Goal: Information Seeking & Learning: Learn about a topic

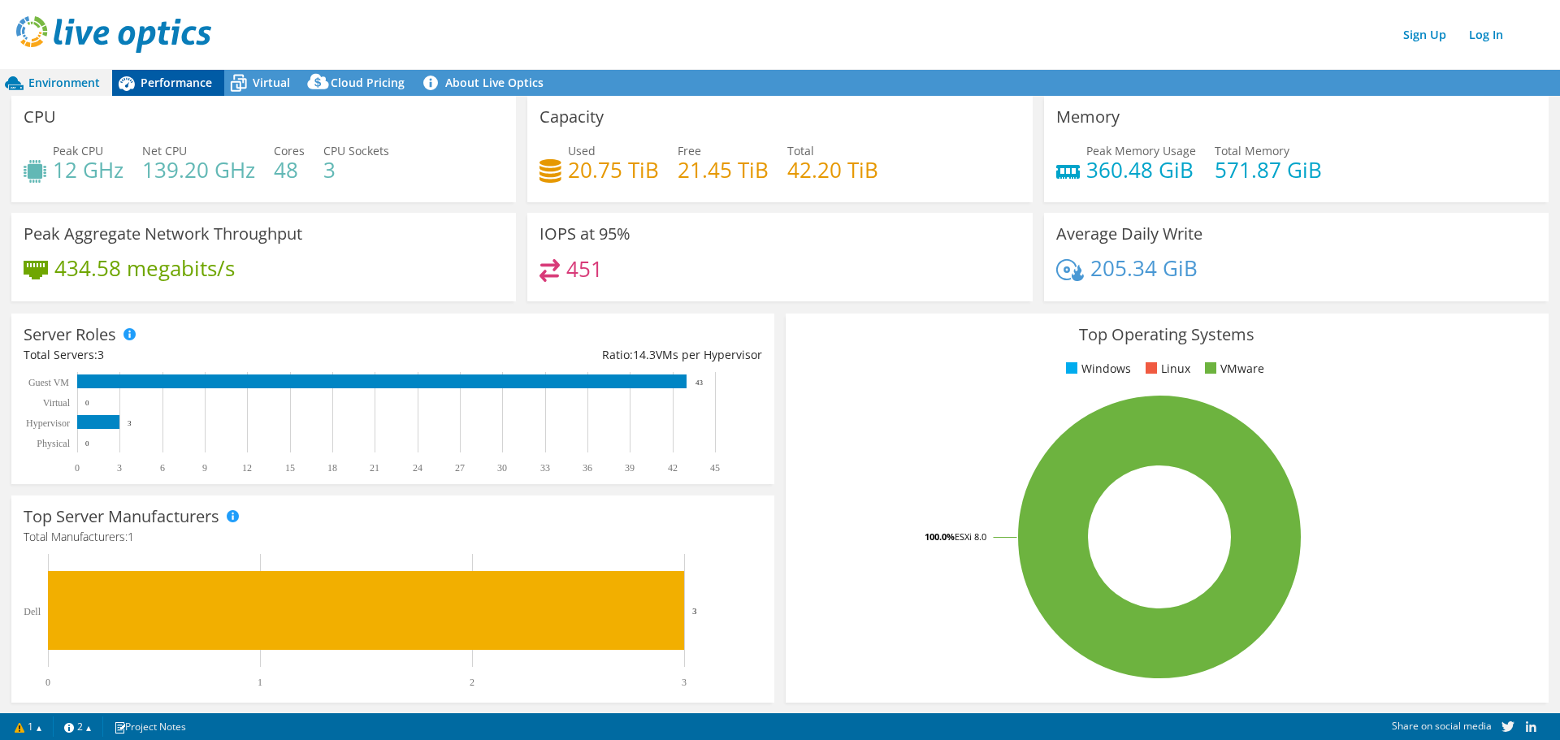
click at [194, 85] on span "Performance" at bounding box center [177, 82] width 72 height 15
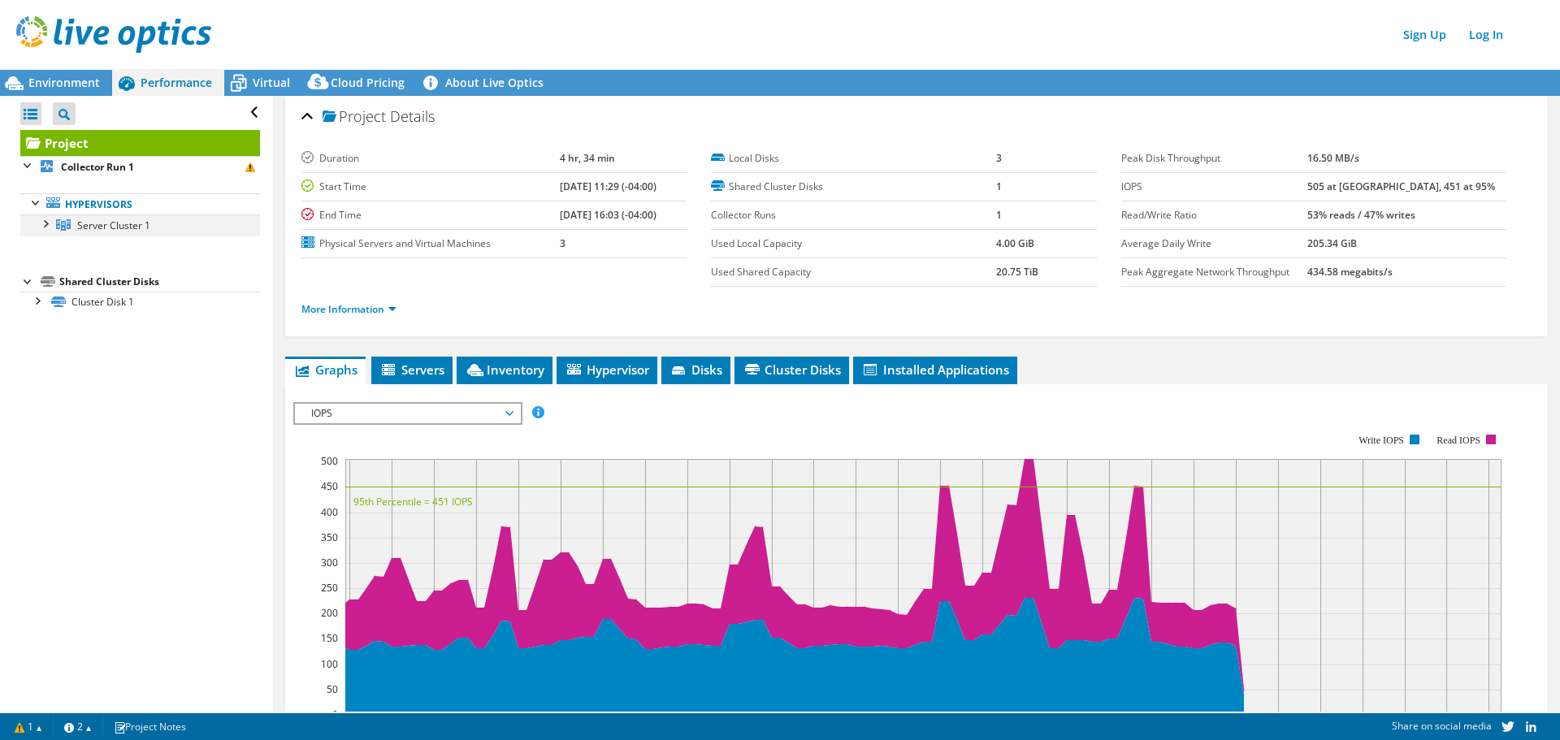
click at [48, 217] on div at bounding box center [45, 223] width 16 height 16
click at [37, 362] on div at bounding box center [36, 363] width 16 height 16
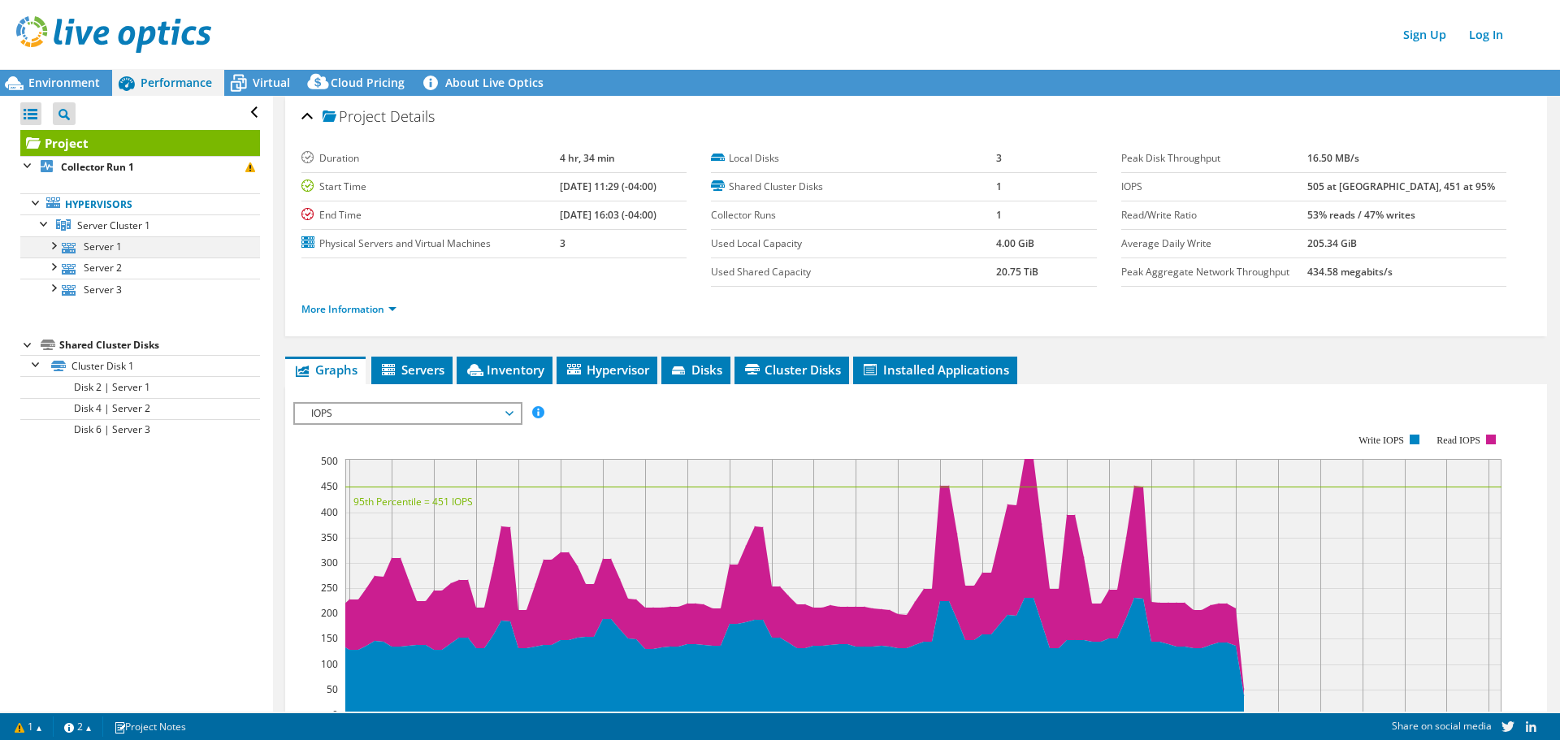
click at [50, 251] on div at bounding box center [53, 244] width 16 height 16
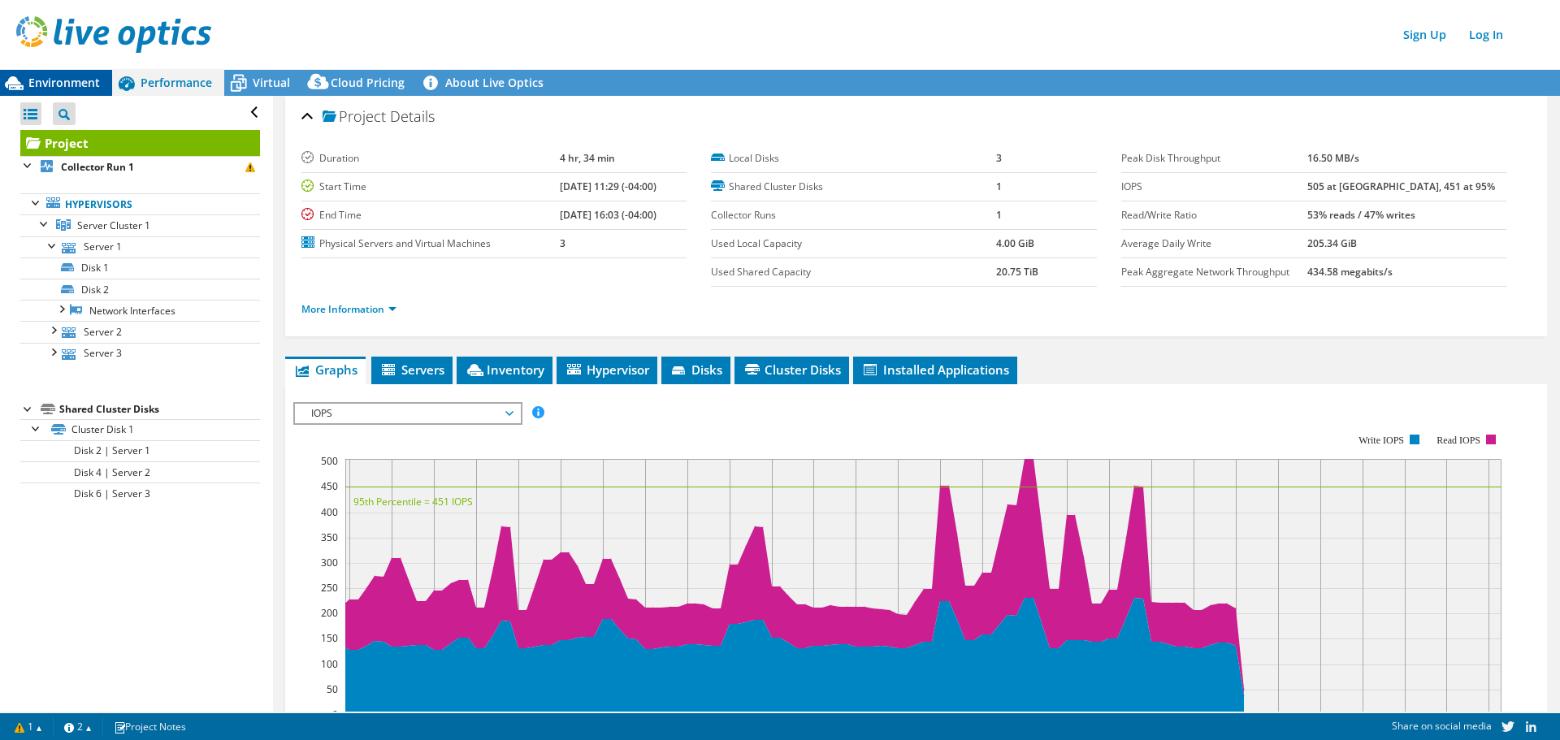
click at [80, 86] on span "Environment" at bounding box center [64, 82] width 72 height 15
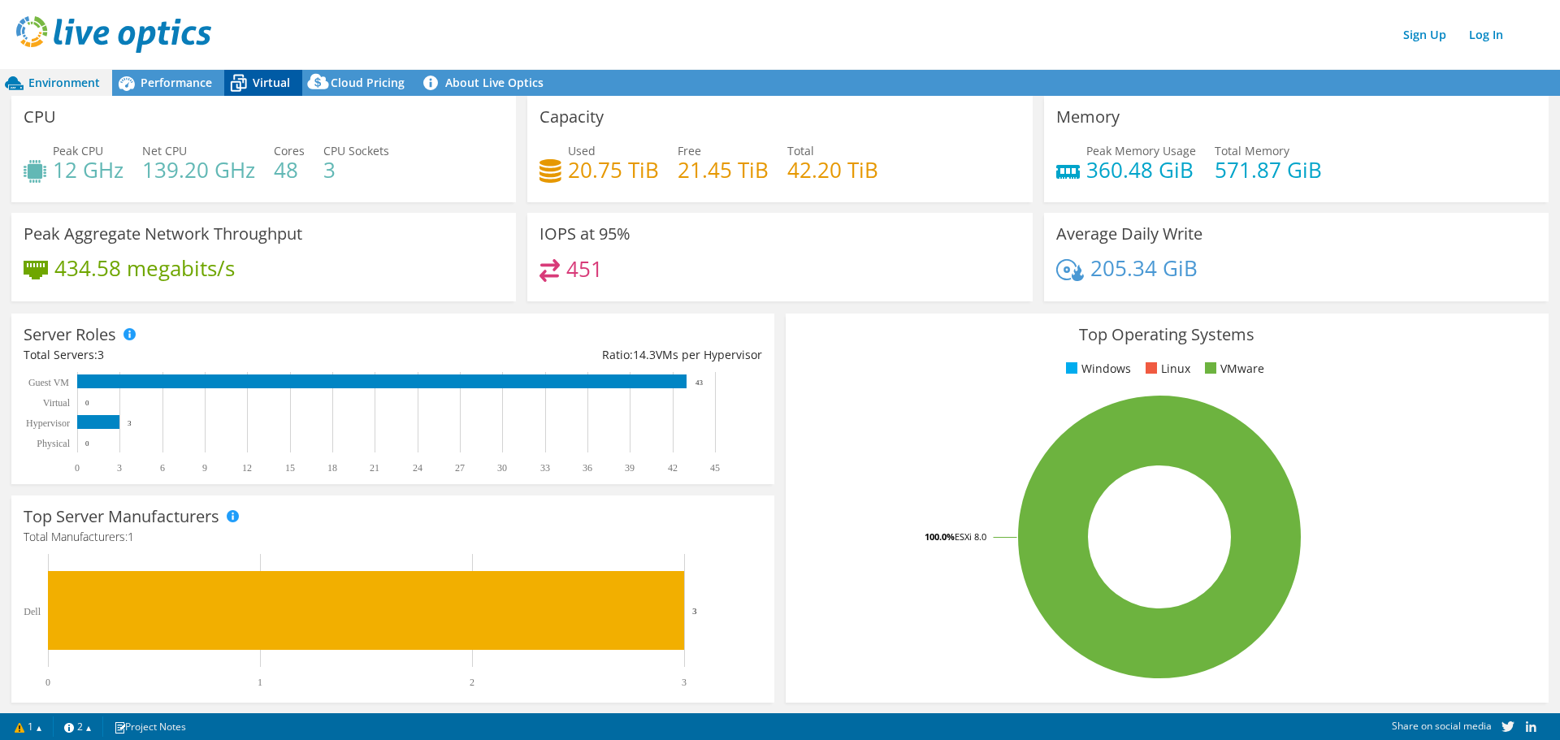
click at [253, 83] on span "Virtual" at bounding box center [271, 82] width 37 height 15
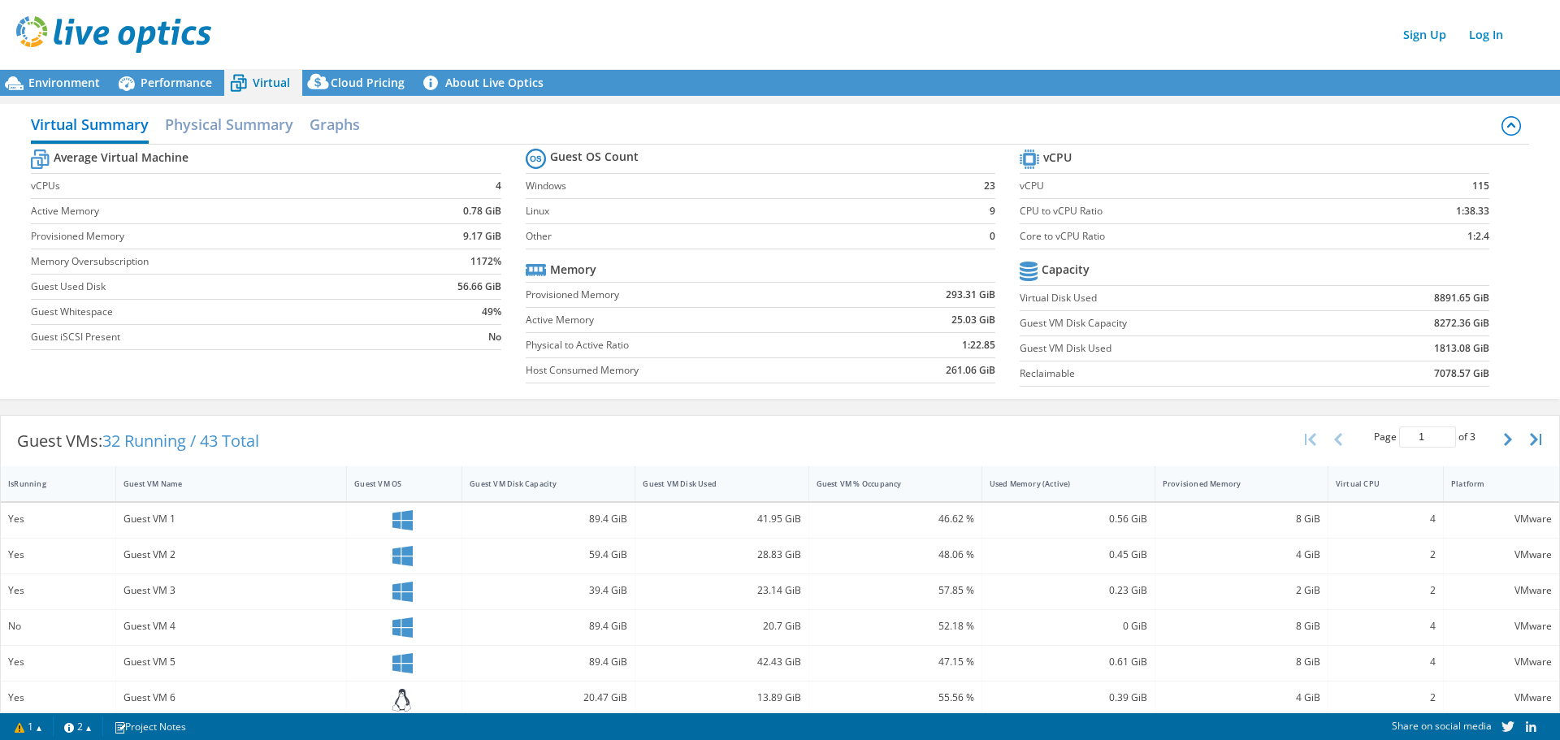
scroll to position [244, 0]
click at [735, 393] on div "Average Virtual Machine vCPUs 4 Active Memory 0.78 GiB Provisioned Memory 9.17 …" at bounding box center [780, 270] width 1498 height 250
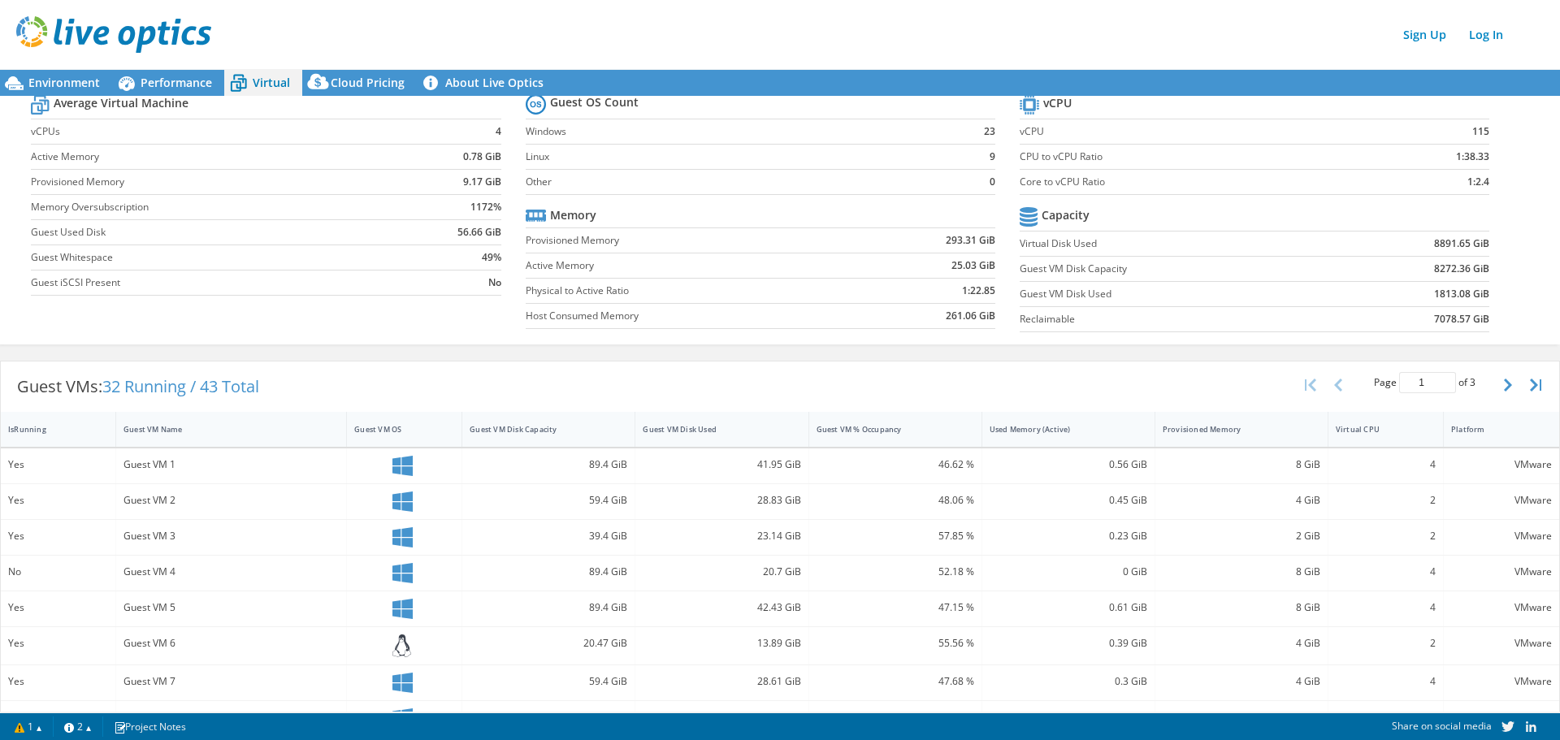
scroll to position [0, 0]
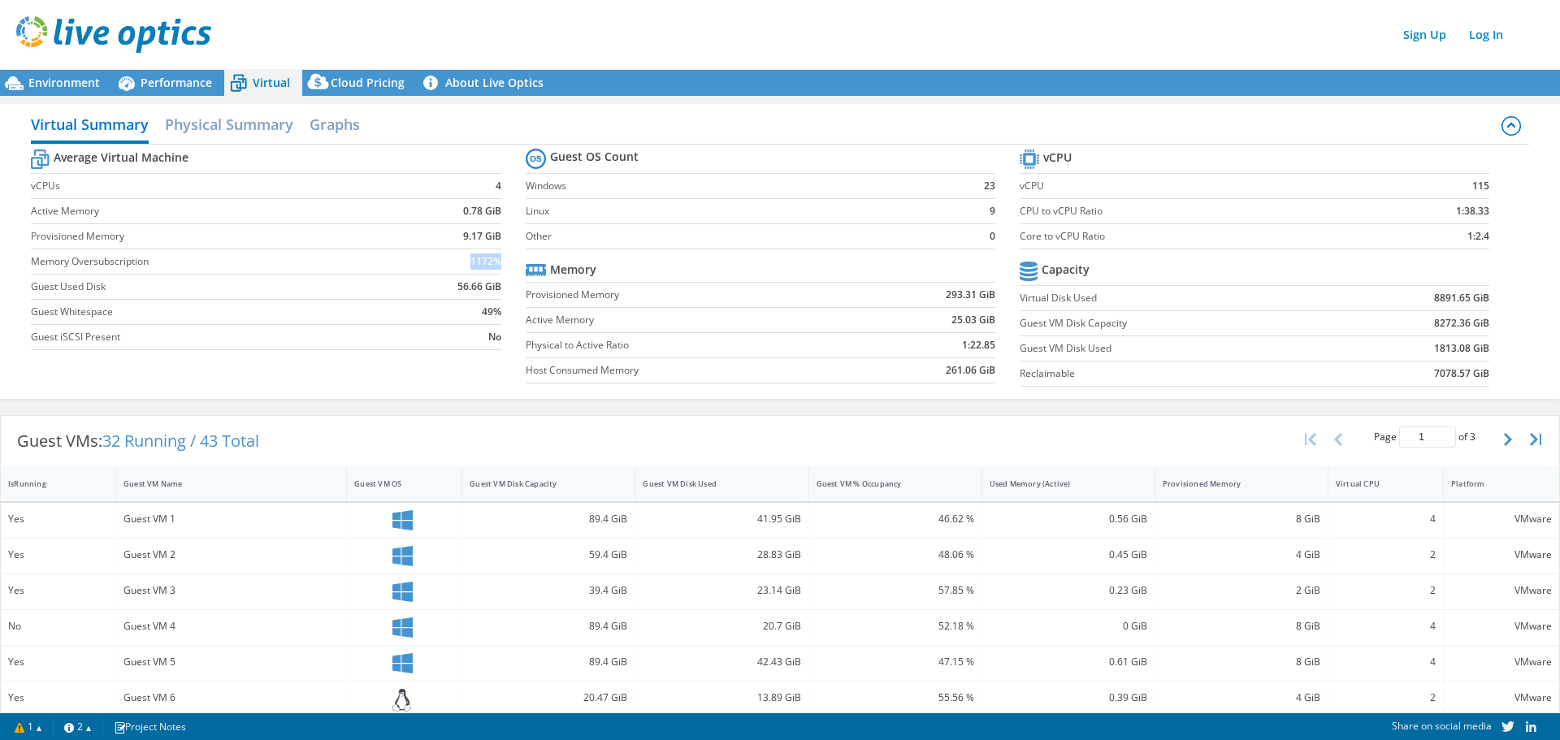
drag, startPoint x: 466, startPoint y: 261, endPoint x: 495, endPoint y: 259, distance: 28.5
click at [495, 259] on b "1172%" at bounding box center [486, 262] width 31 height 16
click at [481, 427] on div "Guest VMs: 32 Running / 43 Total Page 1 of 3 5 rows 10 rows 20 rows 25 rows 50 …" at bounding box center [780, 441] width 1559 height 50
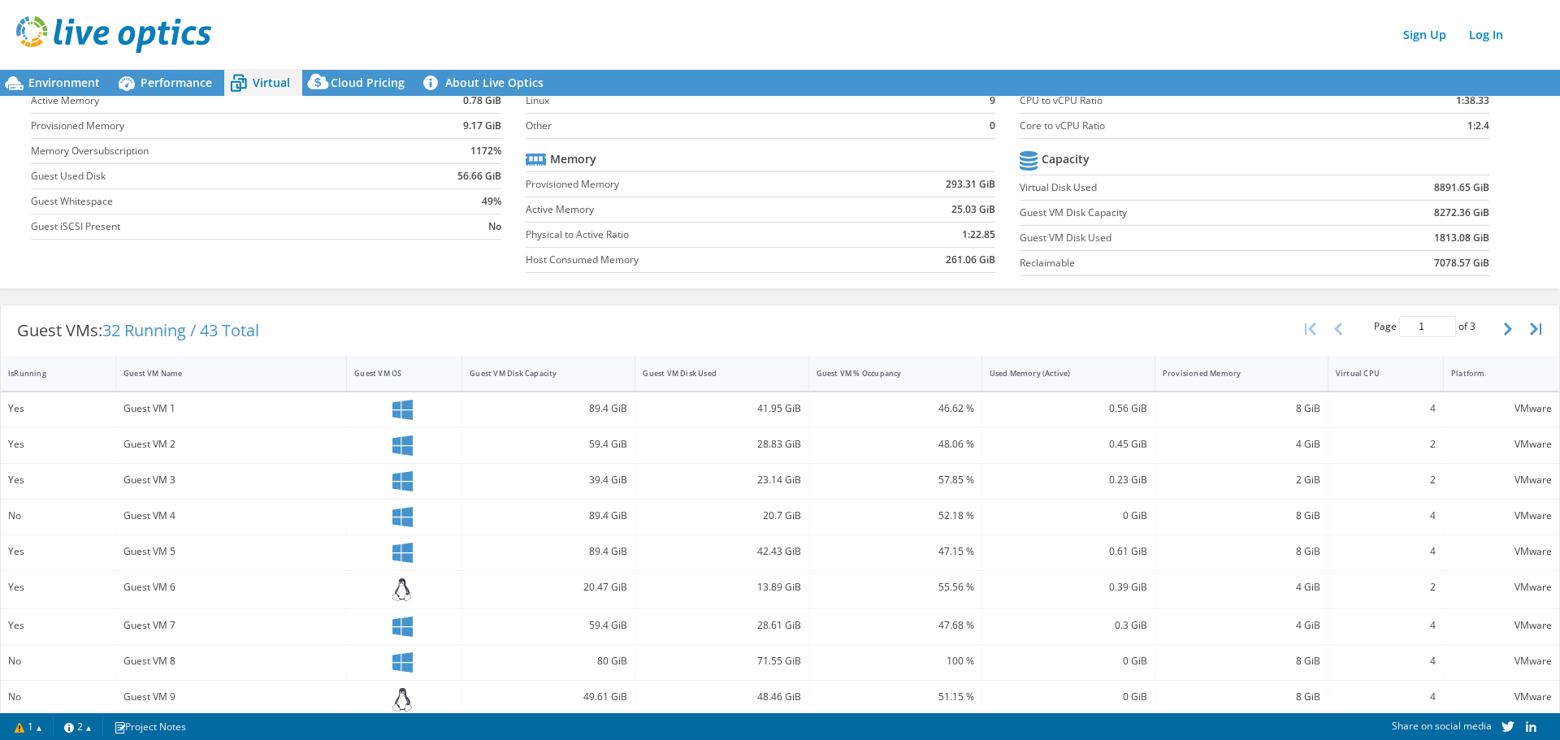
scroll to position [110, 0]
click at [1504, 327] on icon "button" at bounding box center [1508, 329] width 8 height 13
type input "2"
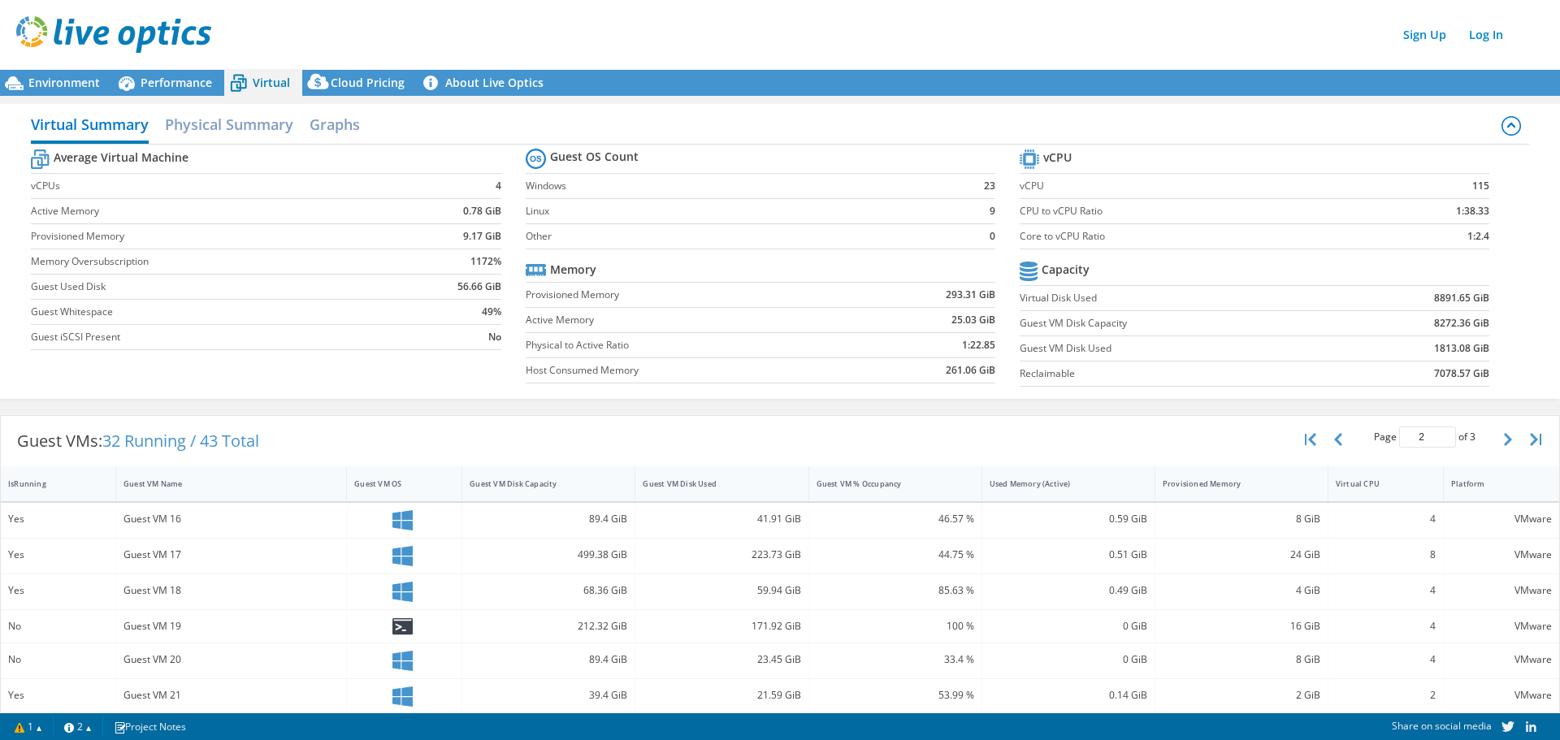
scroll to position [245, 0]
click at [631, 408] on div "Guest VMs: 32 Running / 43 Total Page 2 of 3 5 rows 10 rows 20 rows 25 rows 50 …" at bounding box center [780, 731] width 1560 height 648
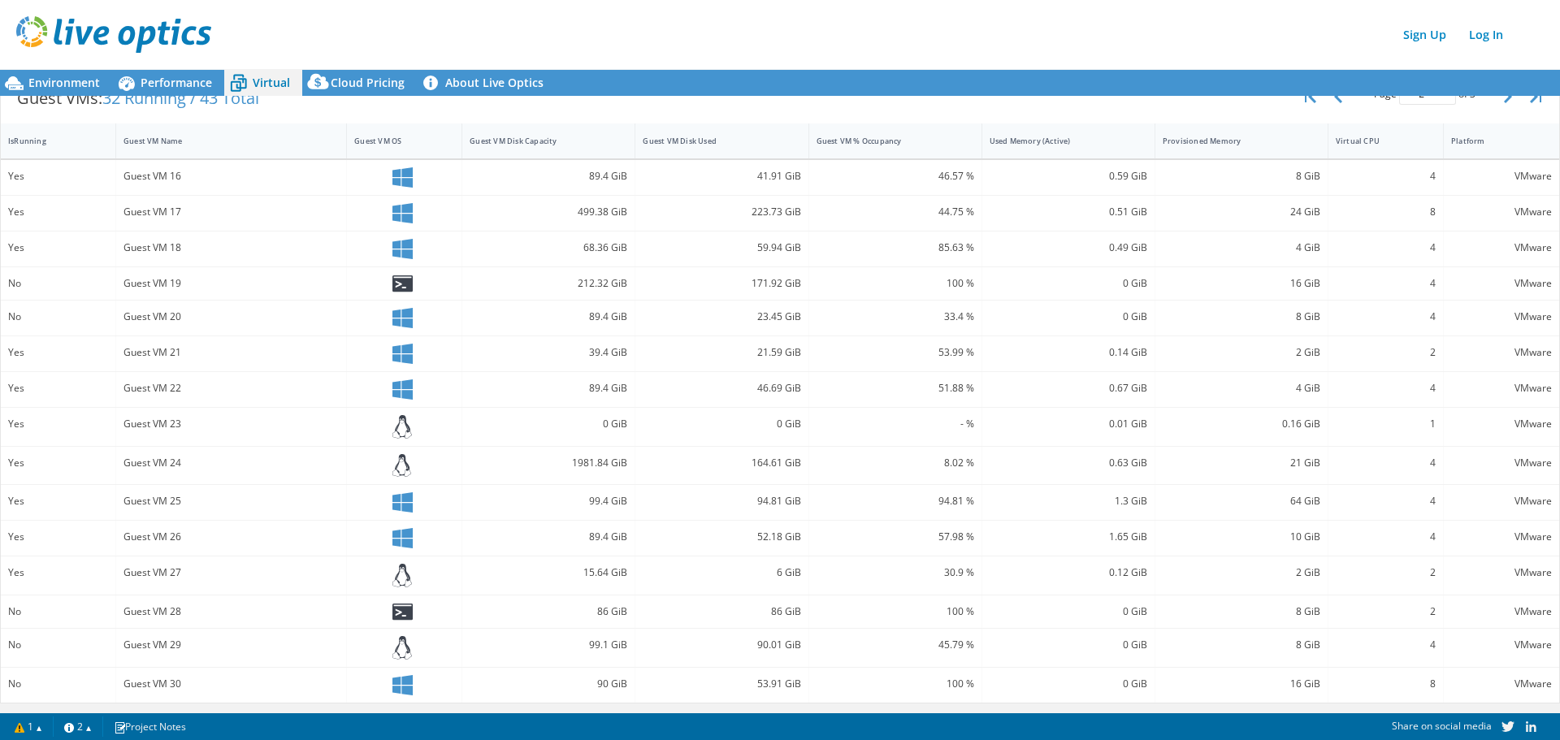
scroll to position [18, 0]
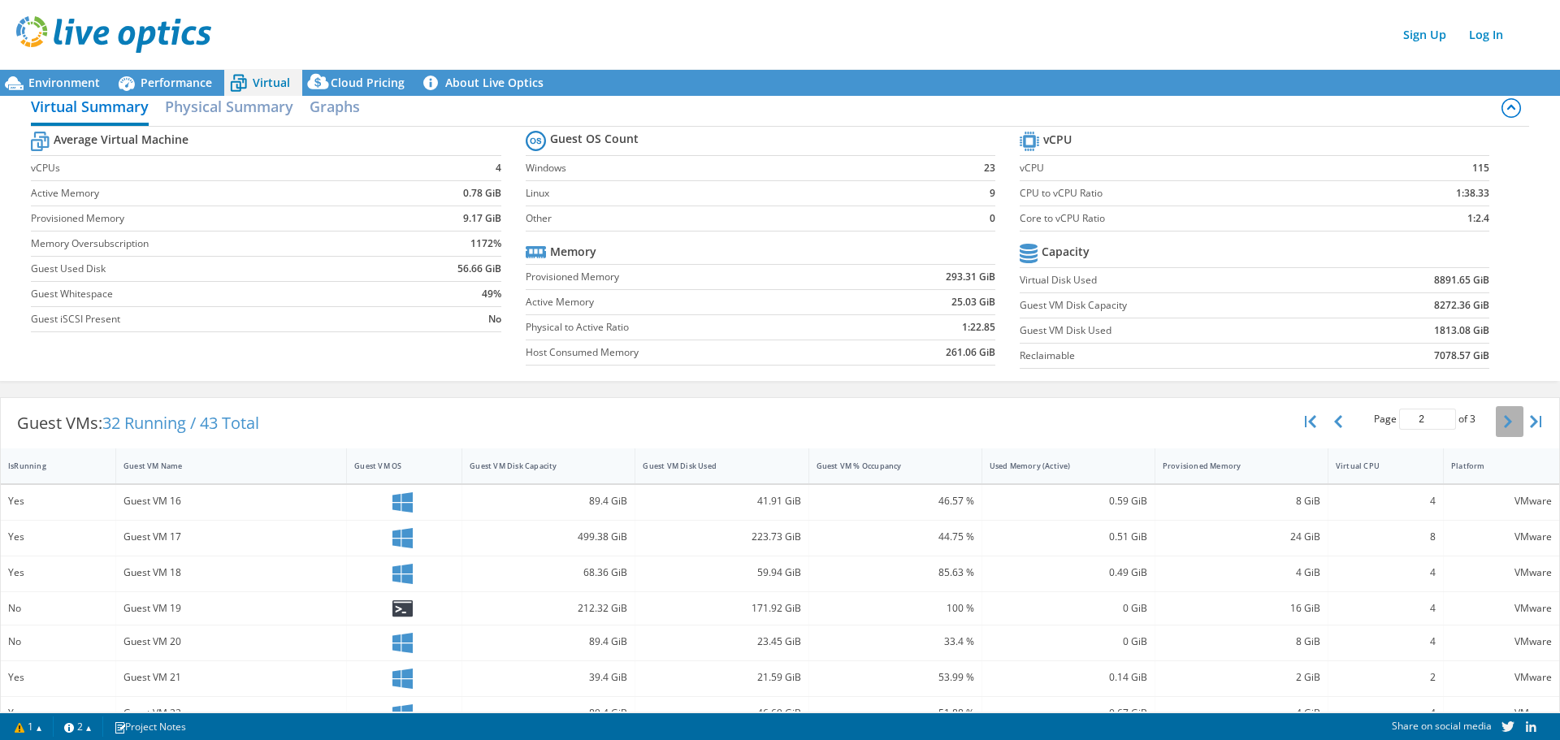
click at [1504, 420] on icon "button" at bounding box center [1508, 421] width 8 height 13
type input "3"
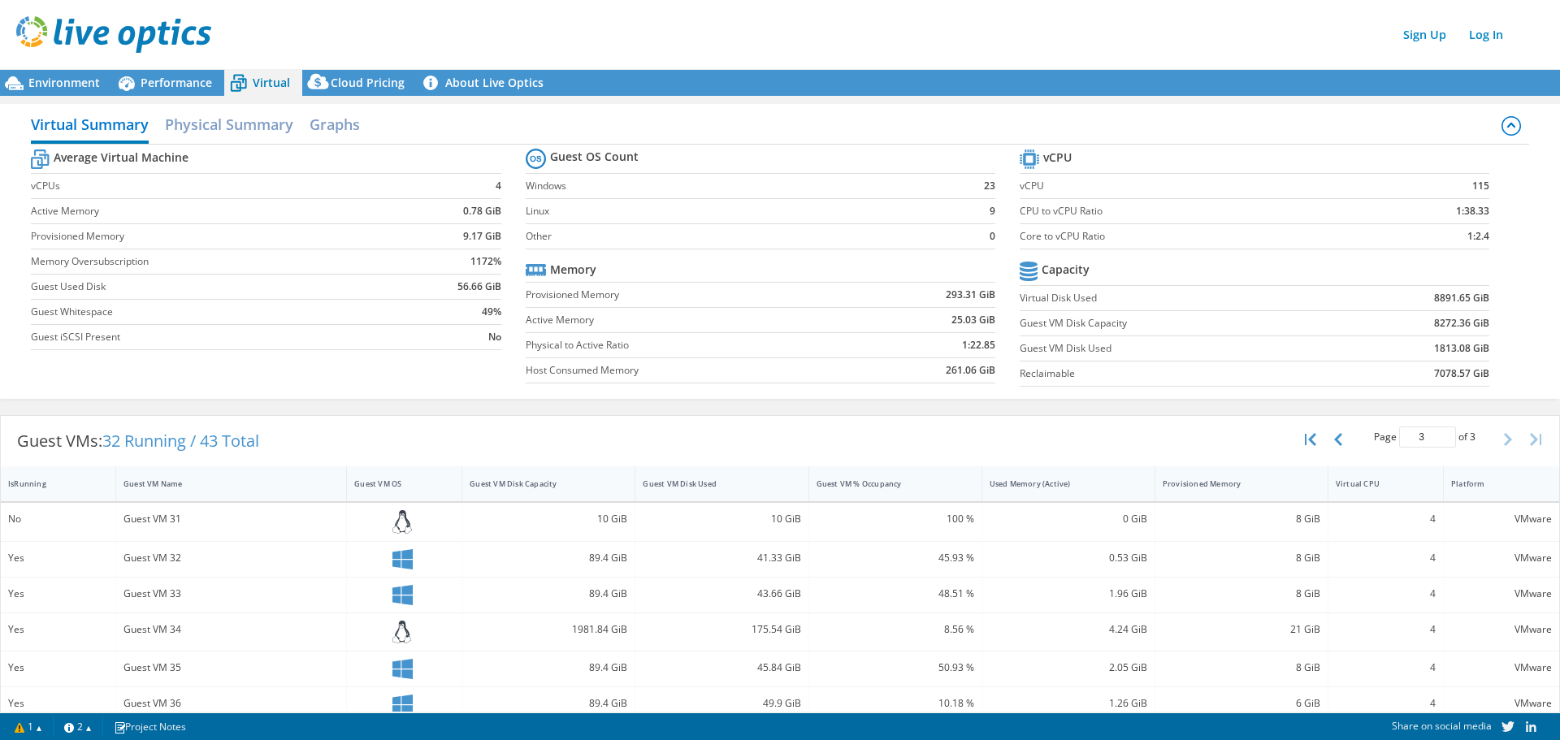
scroll to position [2, 0]
click at [180, 77] on span "Performance" at bounding box center [177, 82] width 72 height 15
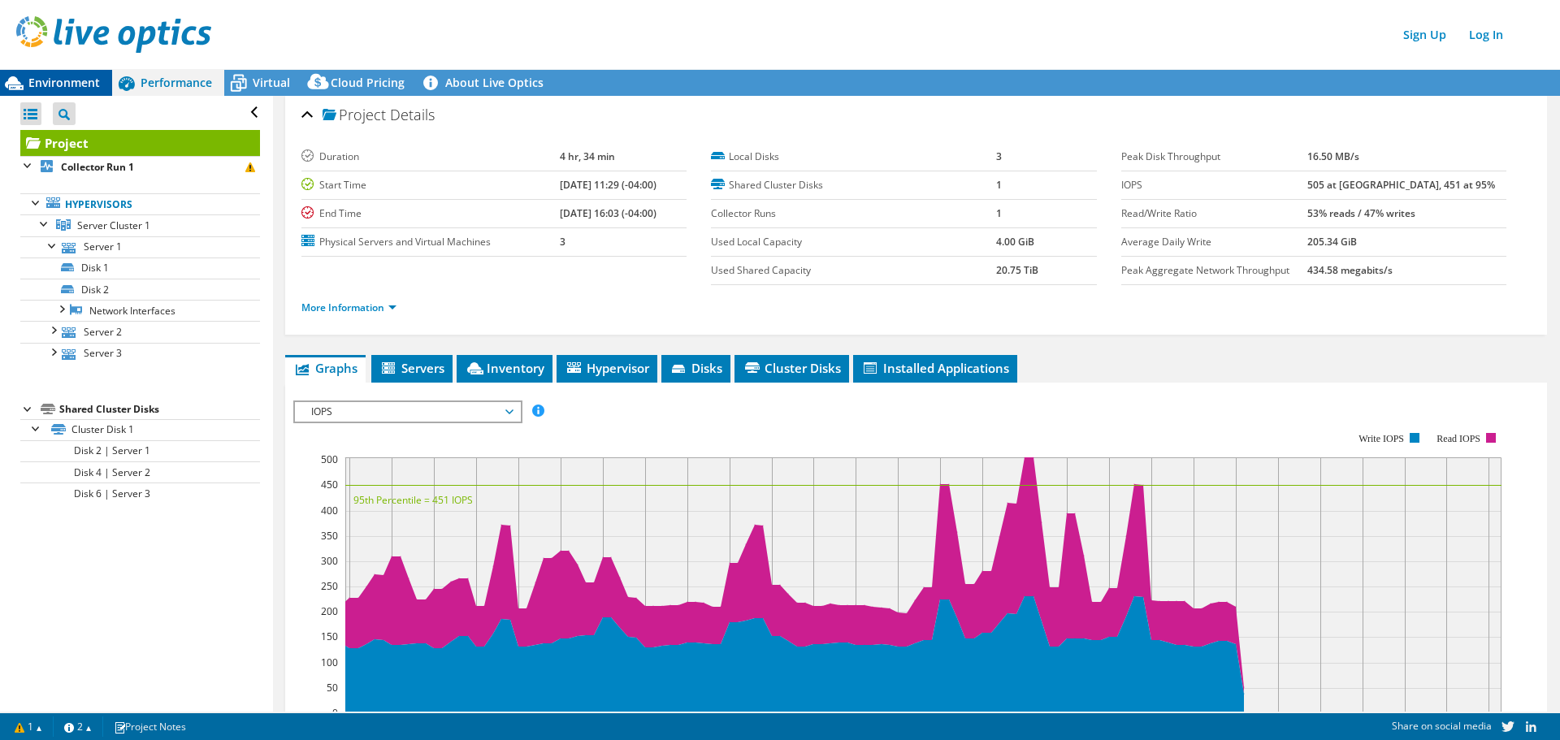
click at [91, 80] on span "Environment" at bounding box center [64, 82] width 72 height 15
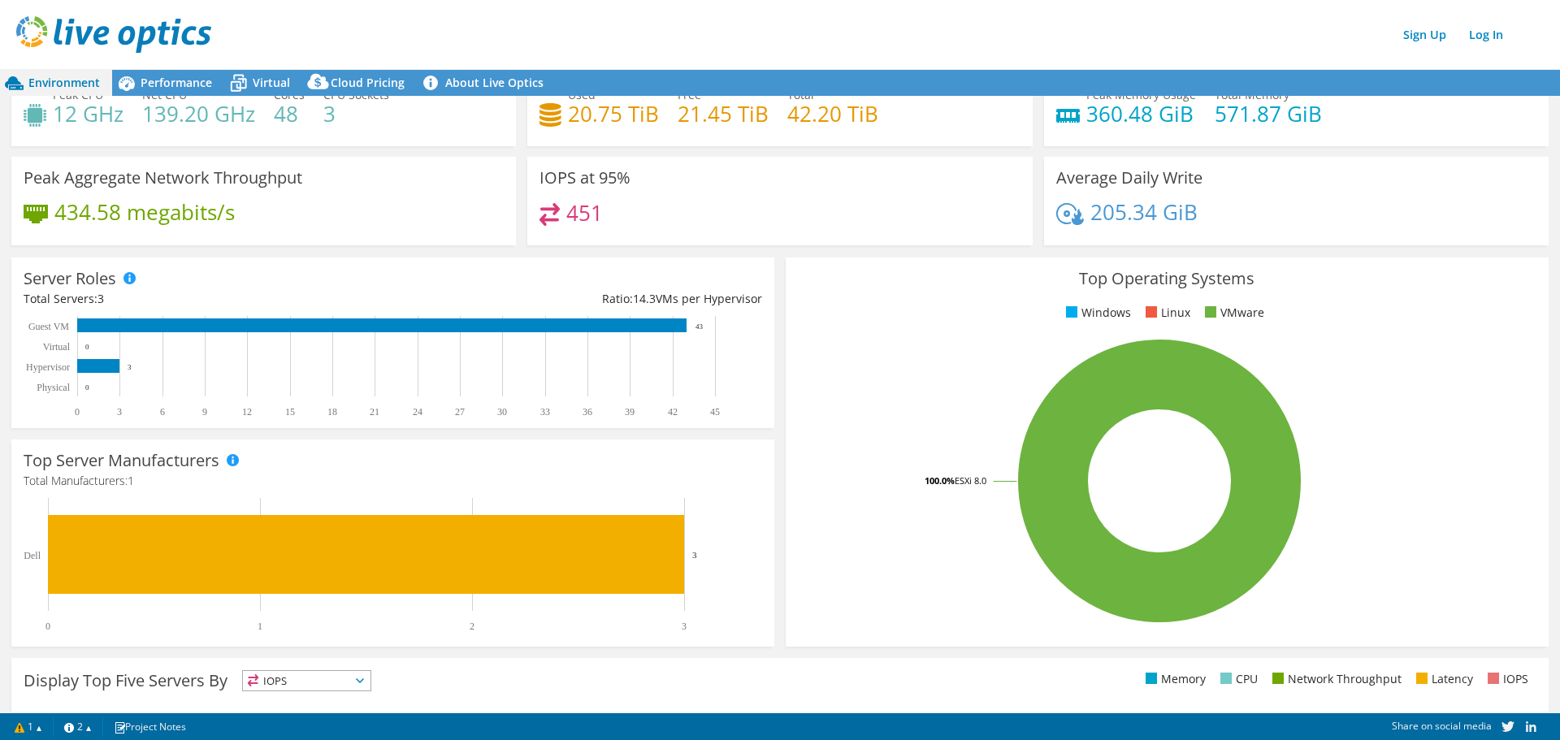
scroll to position [81, 0]
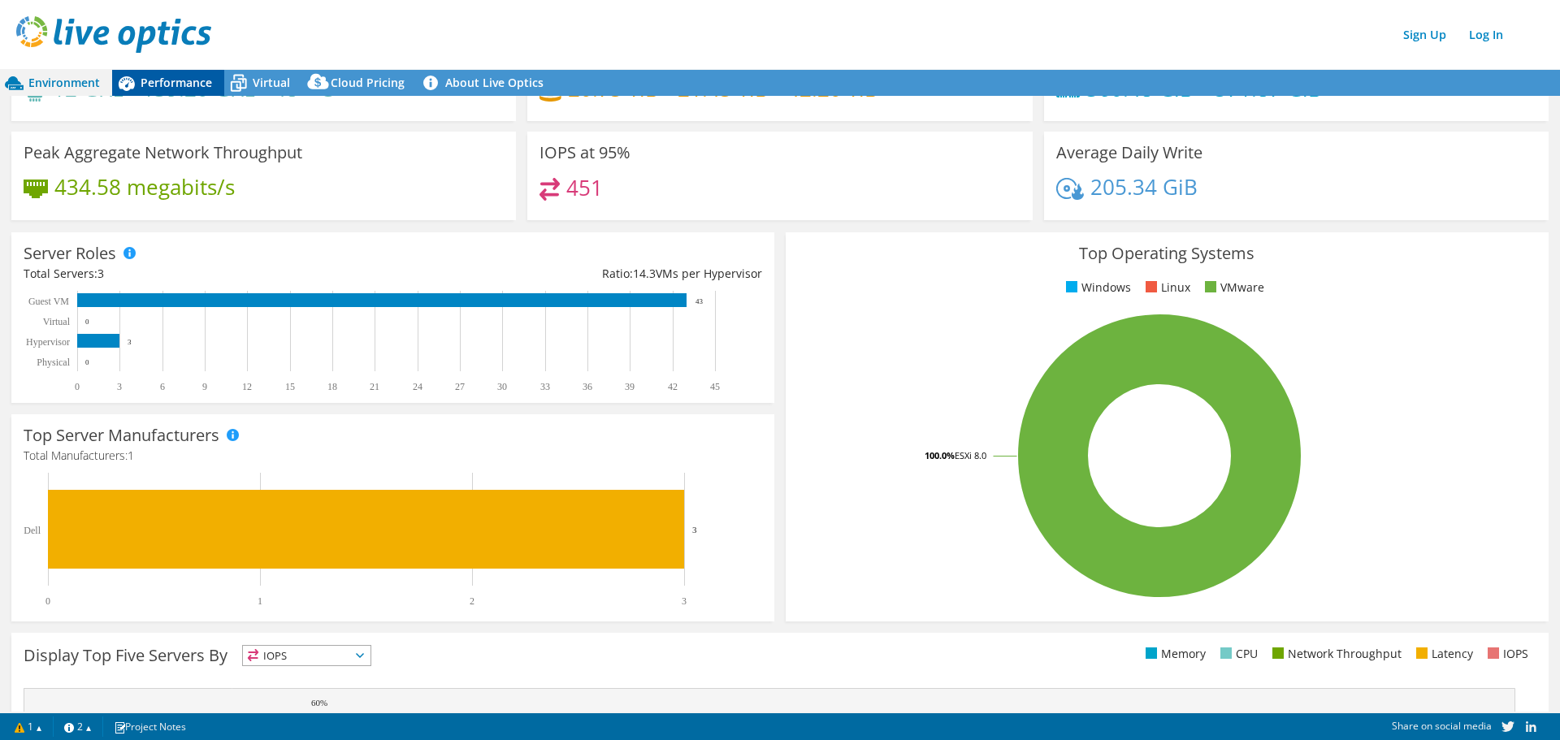
click at [192, 80] on span "Performance" at bounding box center [177, 82] width 72 height 15
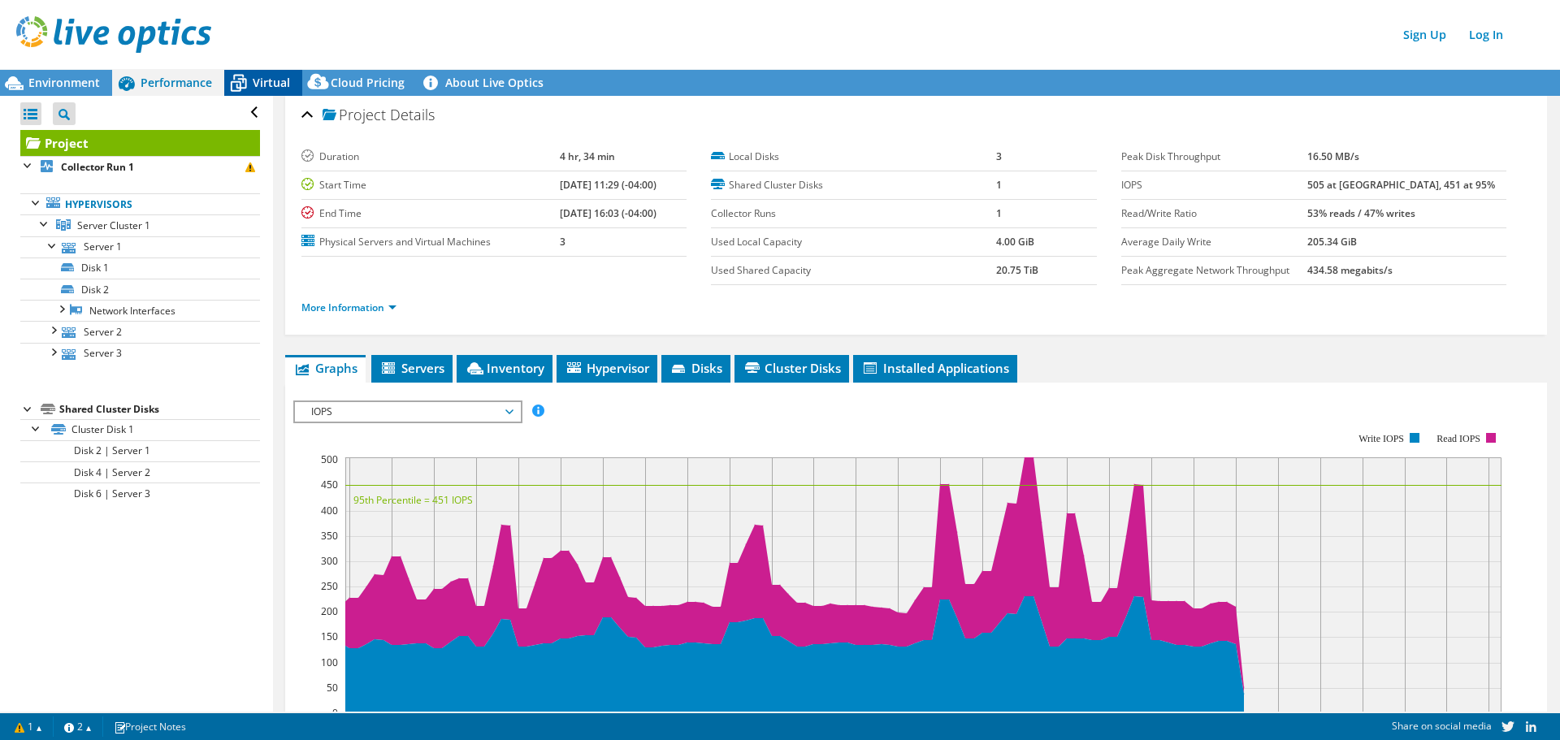
click at [273, 80] on span "Virtual" at bounding box center [271, 82] width 37 height 15
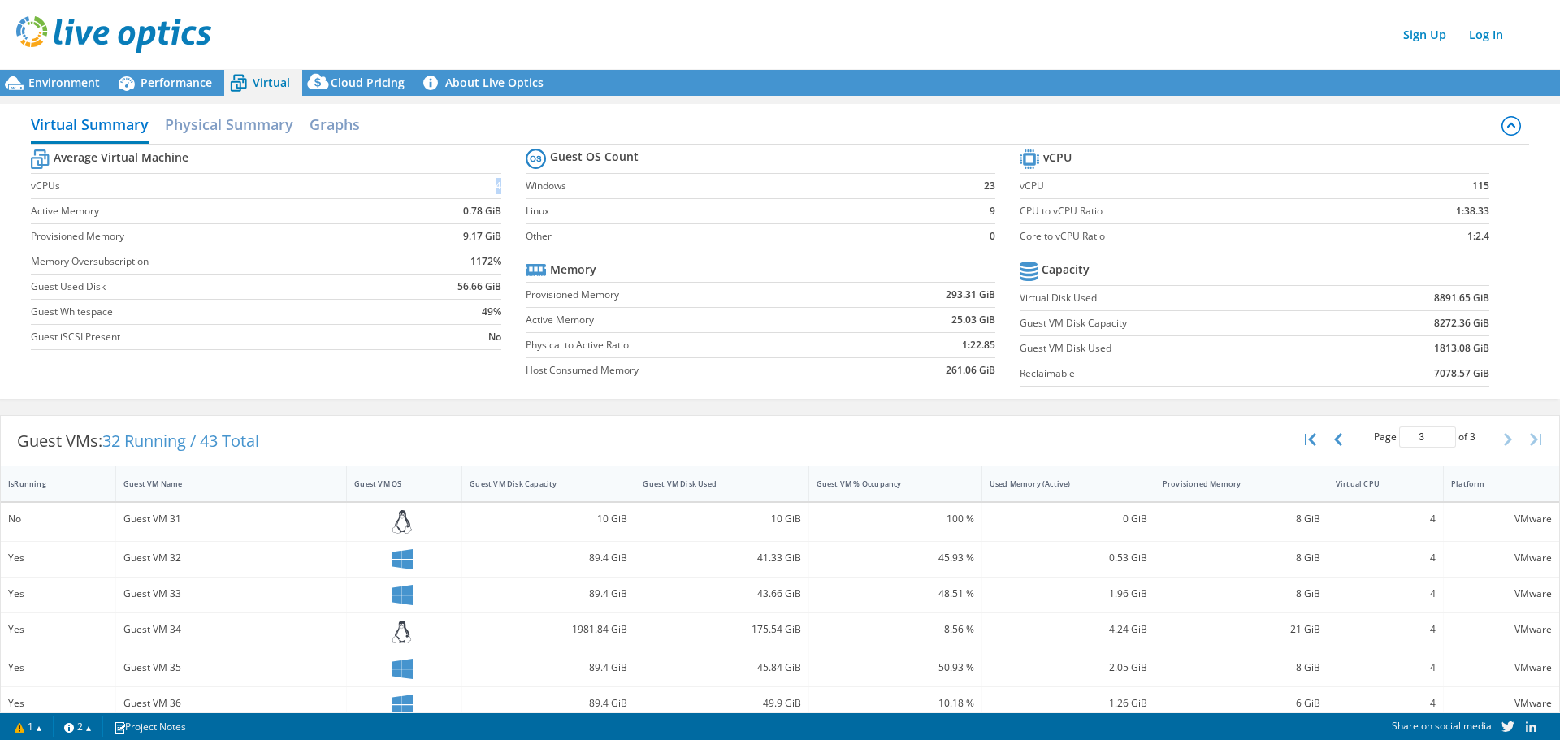
drag, startPoint x: 469, startPoint y: 184, endPoint x: 495, endPoint y: 178, distance: 26.6
click at [495, 178] on td "4" at bounding box center [449, 186] width 102 height 25
click at [500, 182] on section "Average Virtual Machine vCPUs 4 Active Memory 0.78 GiB Provisioned Memory 9.17 …" at bounding box center [278, 251] width 494 height 213
drag, startPoint x: 1048, startPoint y: 183, endPoint x: 1014, endPoint y: 182, distance: 34.1
click at [1020, 182] on label "vCPU" at bounding box center [1193, 186] width 346 height 16
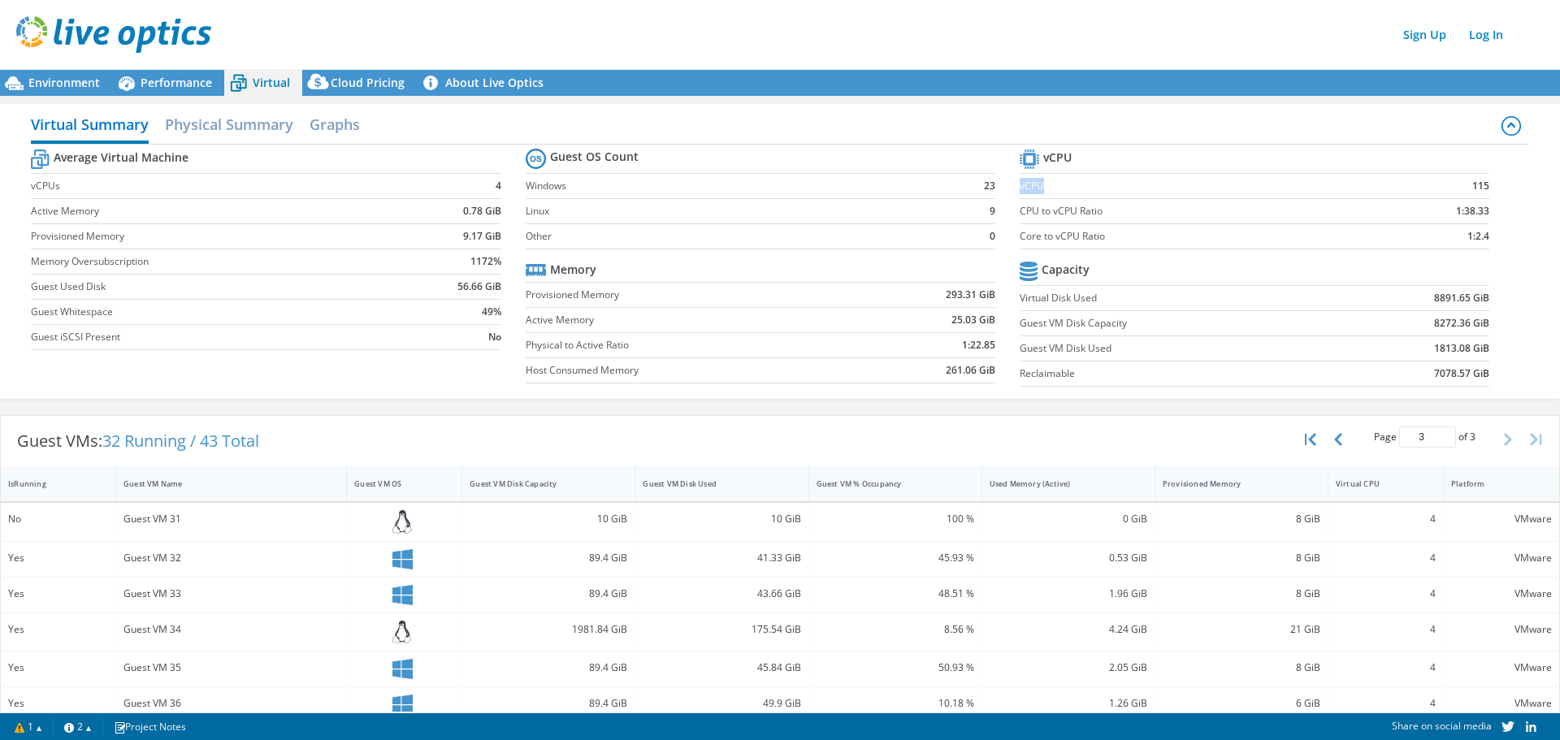
click at [1020, 182] on label "vCPU" at bounding box center [1193, 186] width 346 height 16
click at [101, 78] on div "Environment" at bounding box center [56, 83] width 112 height 26
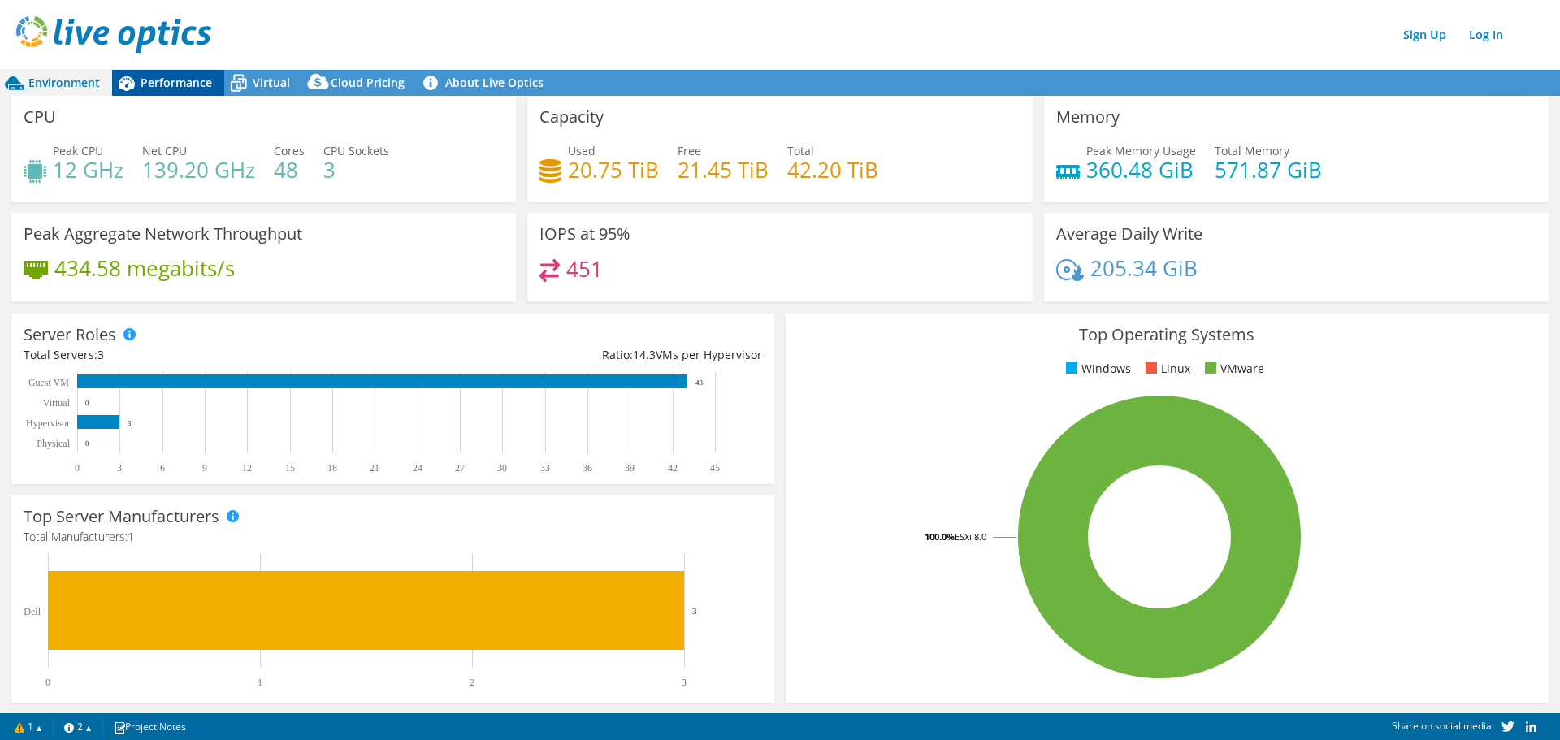
click at [166, 78] on span "Performance" at bounding box center [177, 82] width 72 height 15
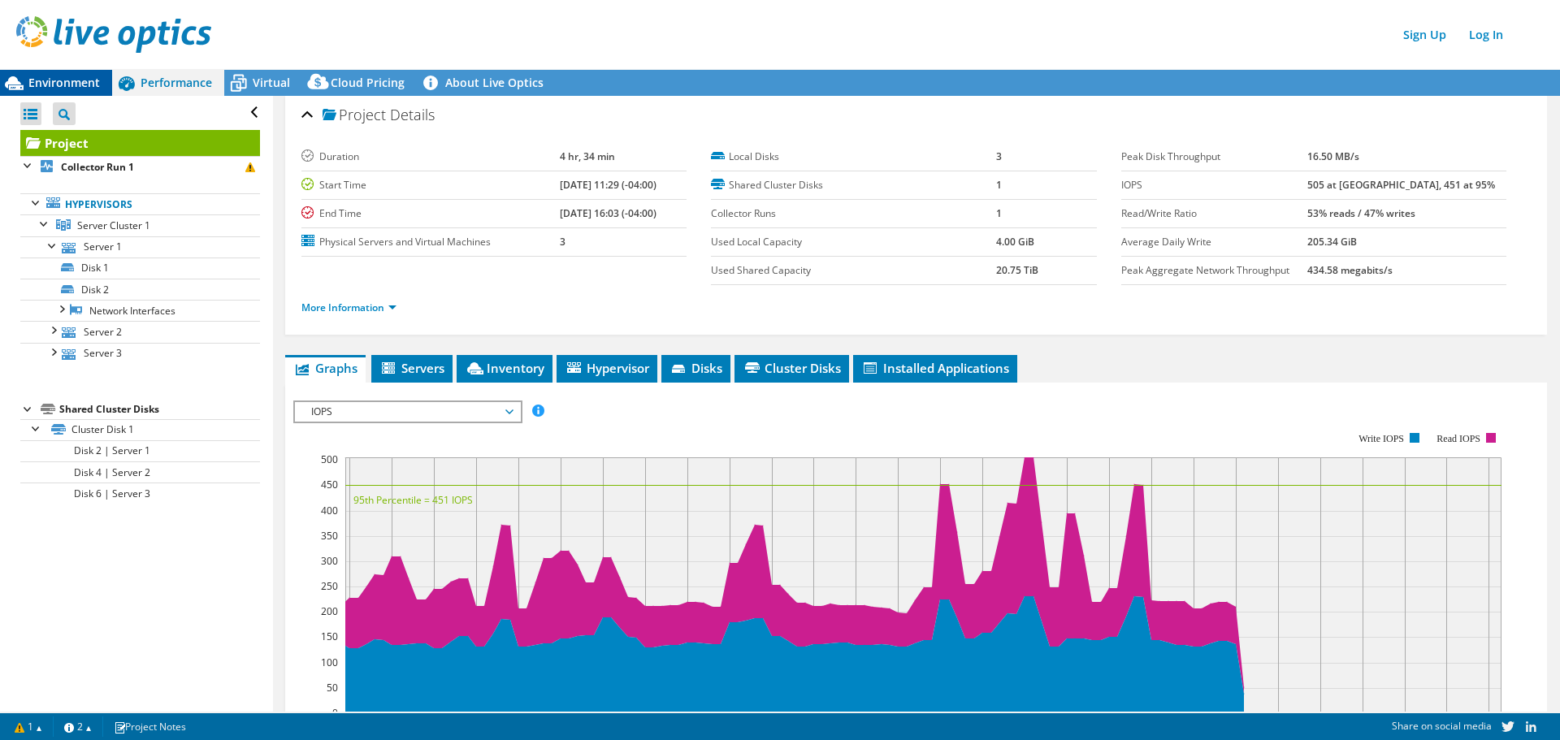
click at [90, 79] on span "Environment" at bounding box center [64, 82] width 72 height 15
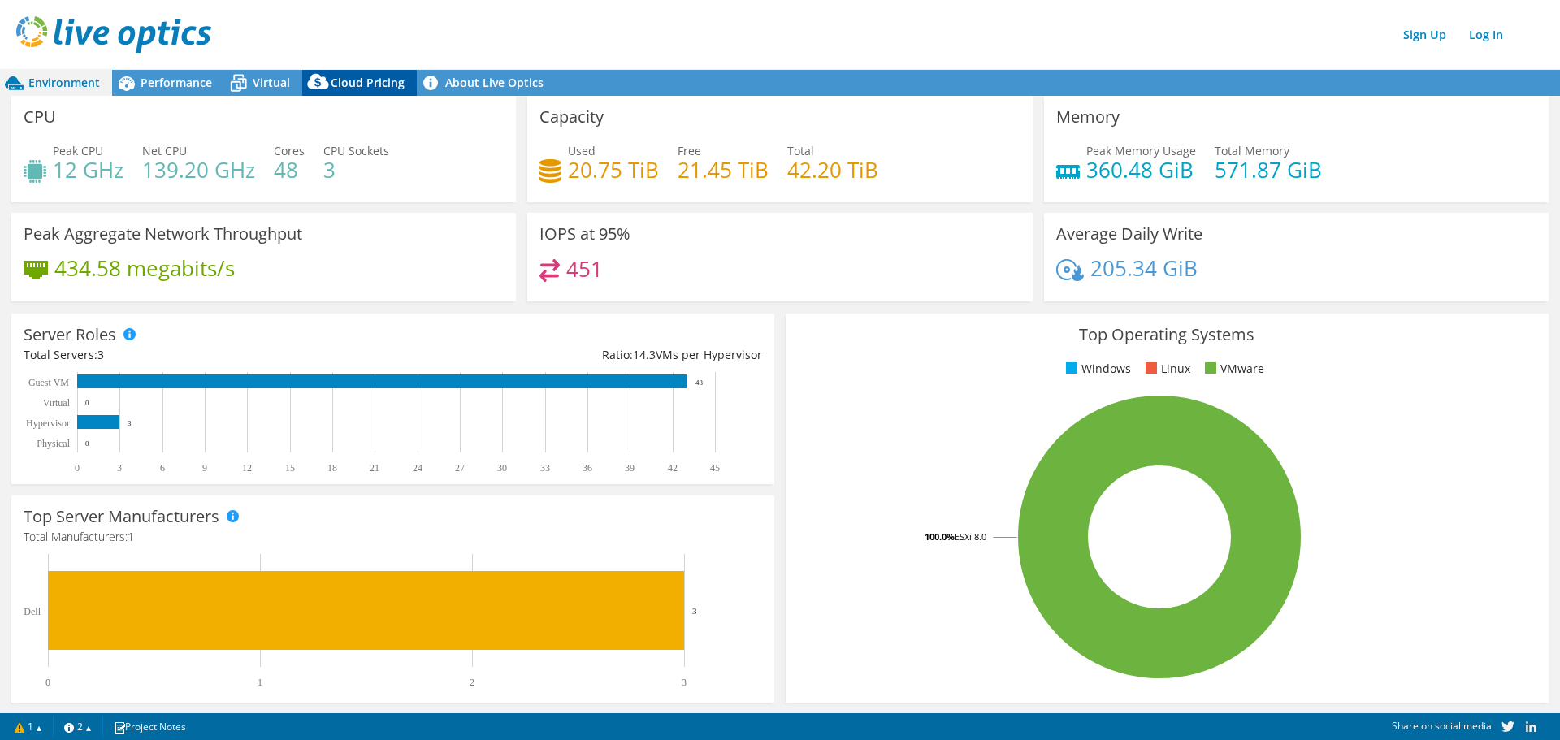
click at [369, 80] on span "Cloud Pricing" at bounding box center [368, 82] width 74 height 15
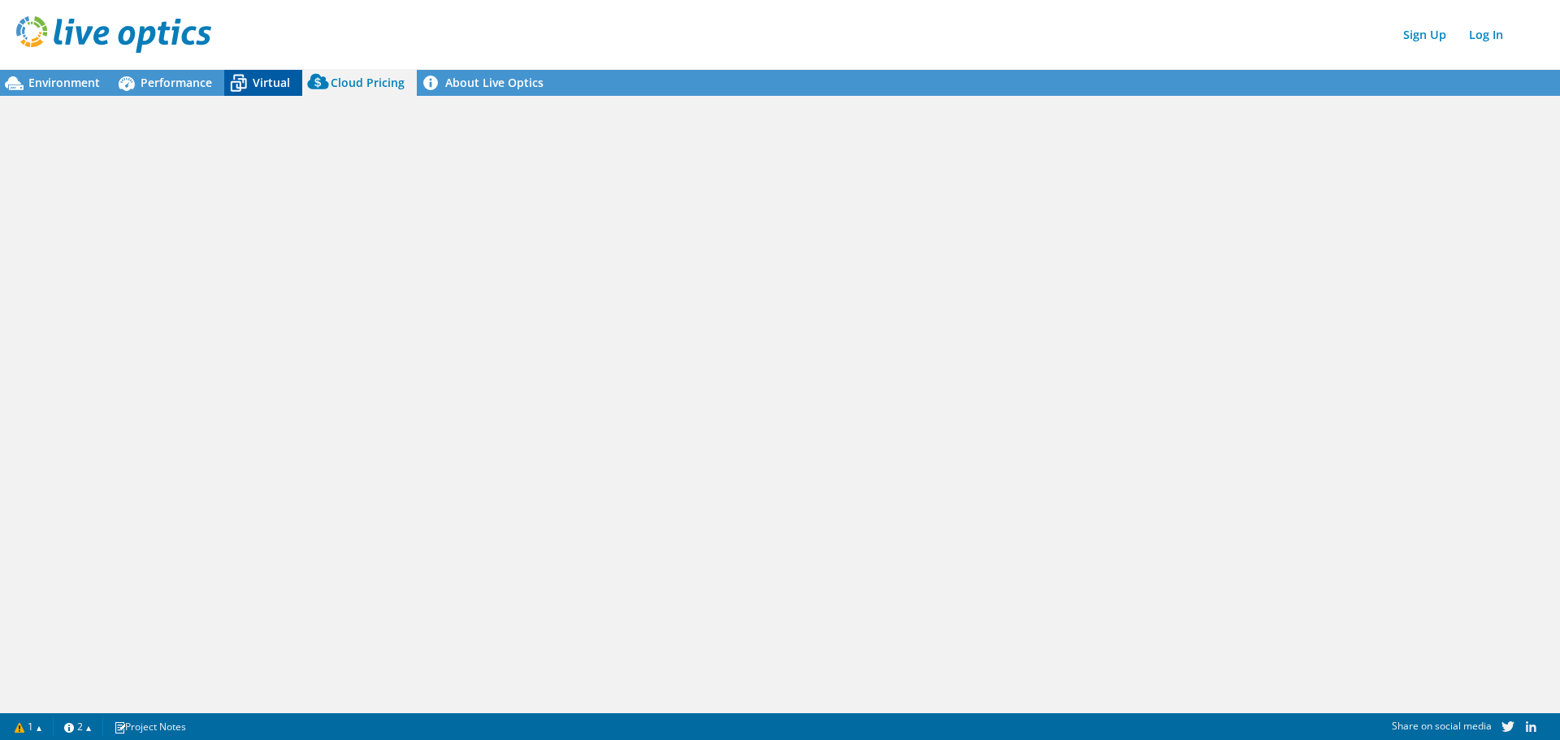
click at [268, 79] on span "Virtual" at bounding box center [271, 82] width 37 height 15
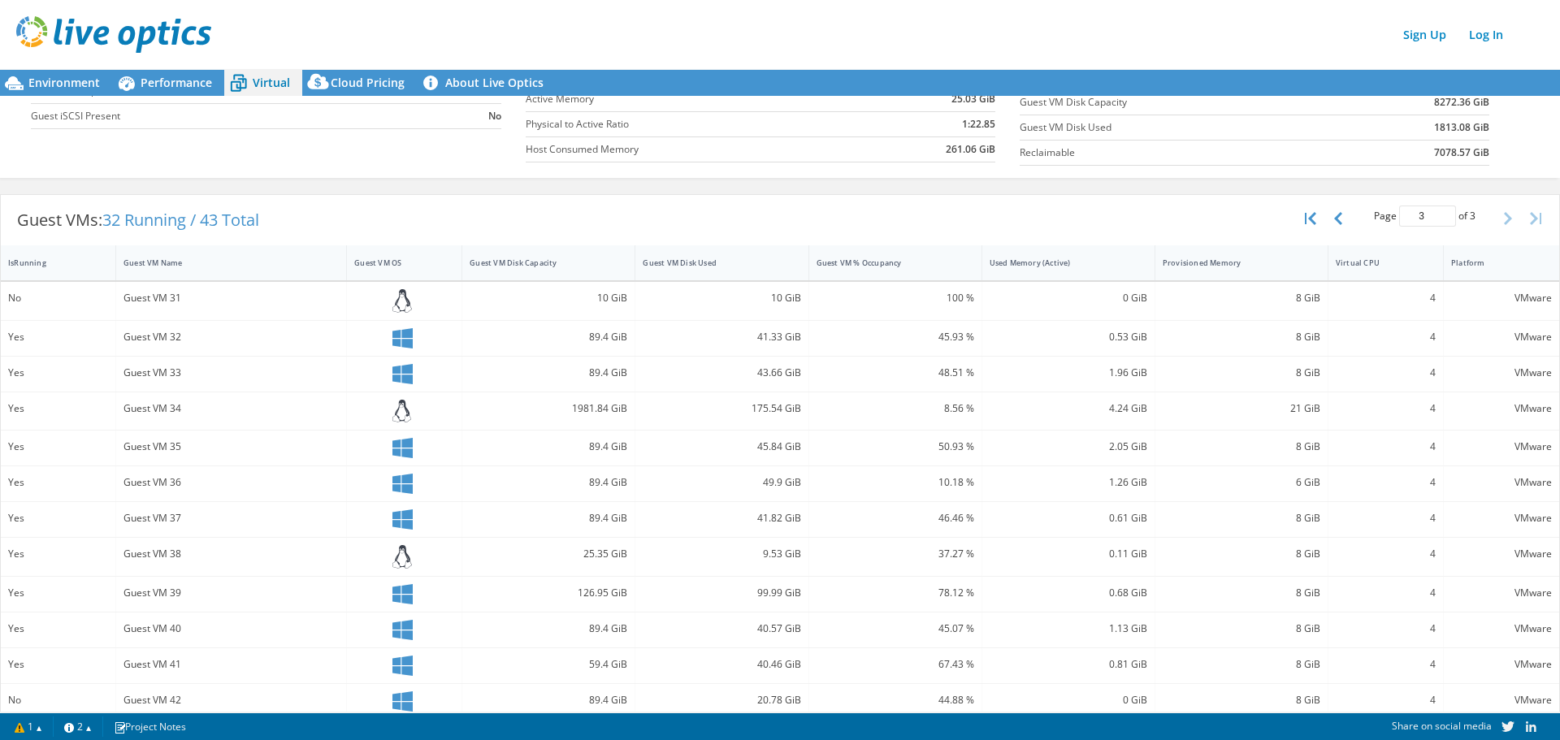
scroll to position [244, 0]
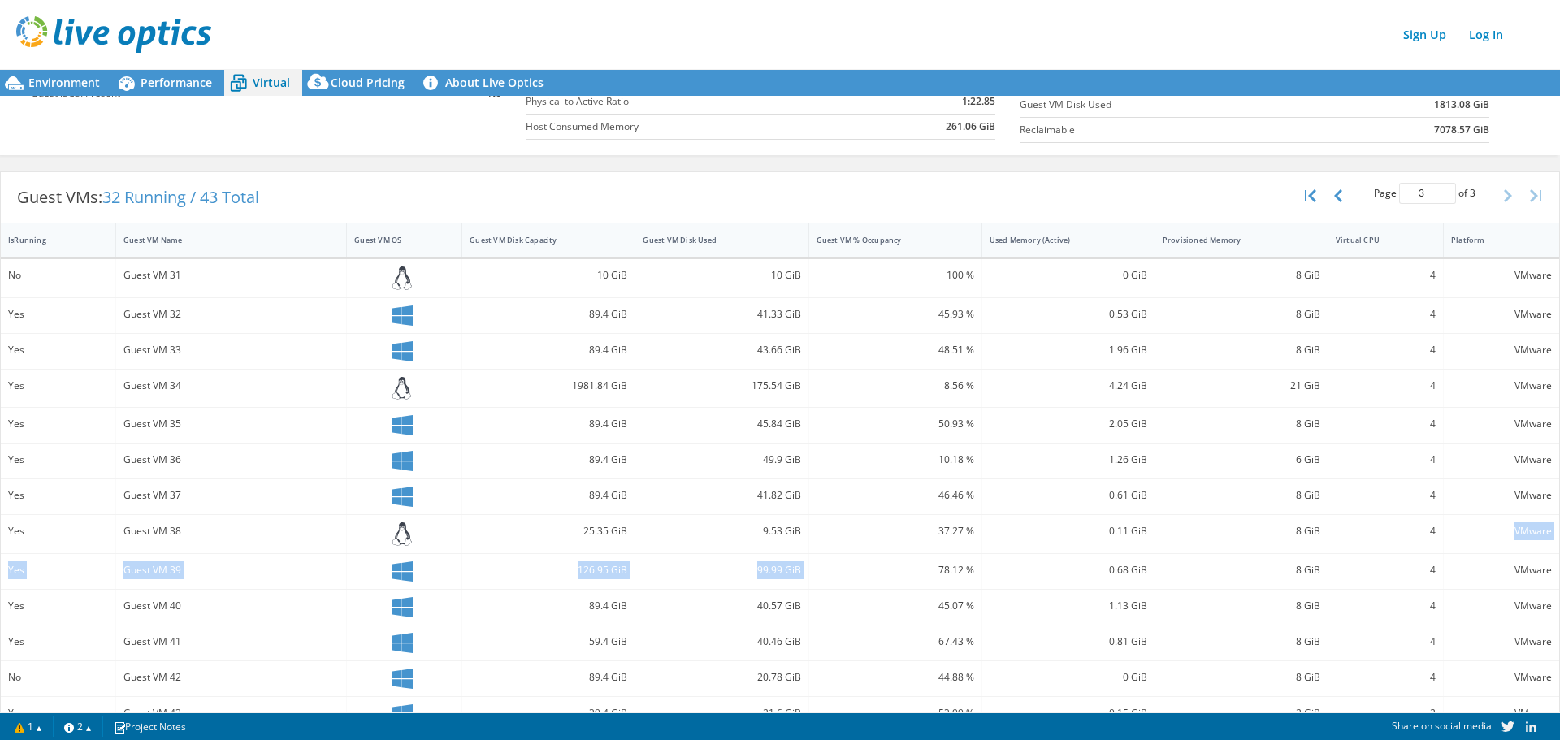
drag, startPoint x: 895, startPoint y: 554, endPoint x: 1459, endPoint y: 550, distance: 564.8
click at [1459, 550] on div "No Guest VM 31 10 GiB 10 GiB 100 % 0 GiB 8 GiB 4 VMware Yes Guest VM 32 89.4 Gi…" at bounding box center [780, 495] width 1559 height 473
click at [1264, 543] on div "8 GiB" at bounding box center [1242, 534] width 173 height 38
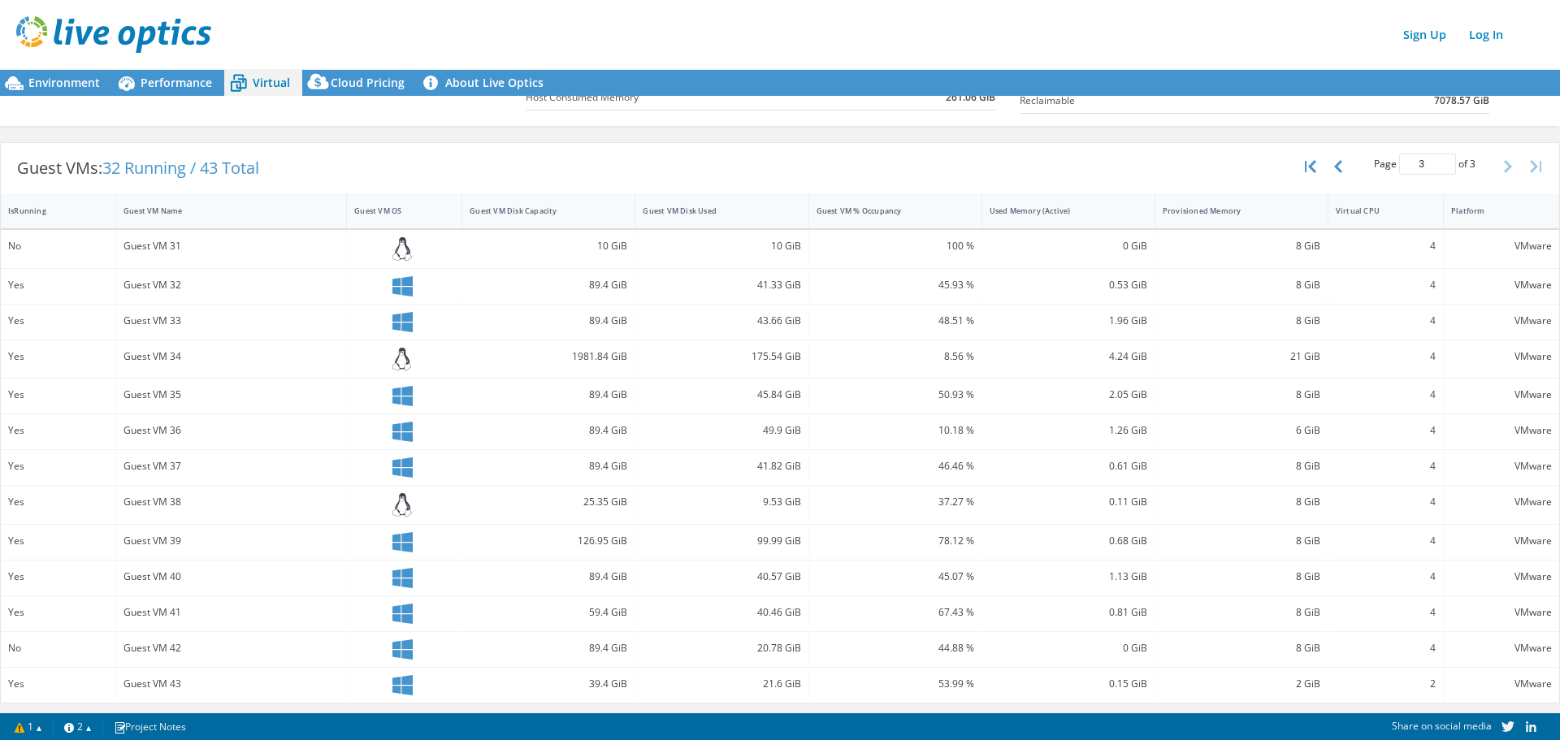
scroll to position [0, 0]
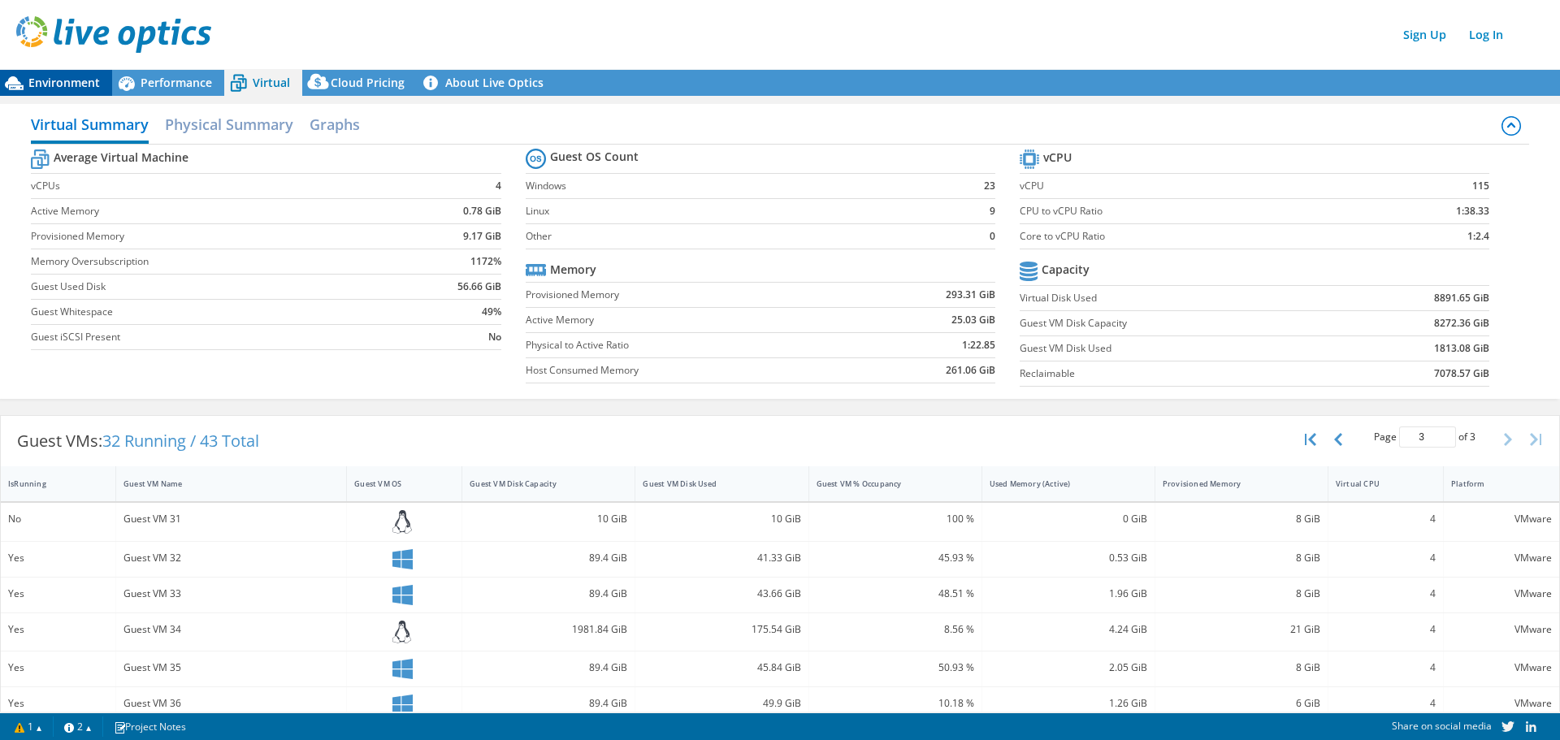
click at [63, 74] on div "Environment" at bounding box center [56, 83] width 112 height 26
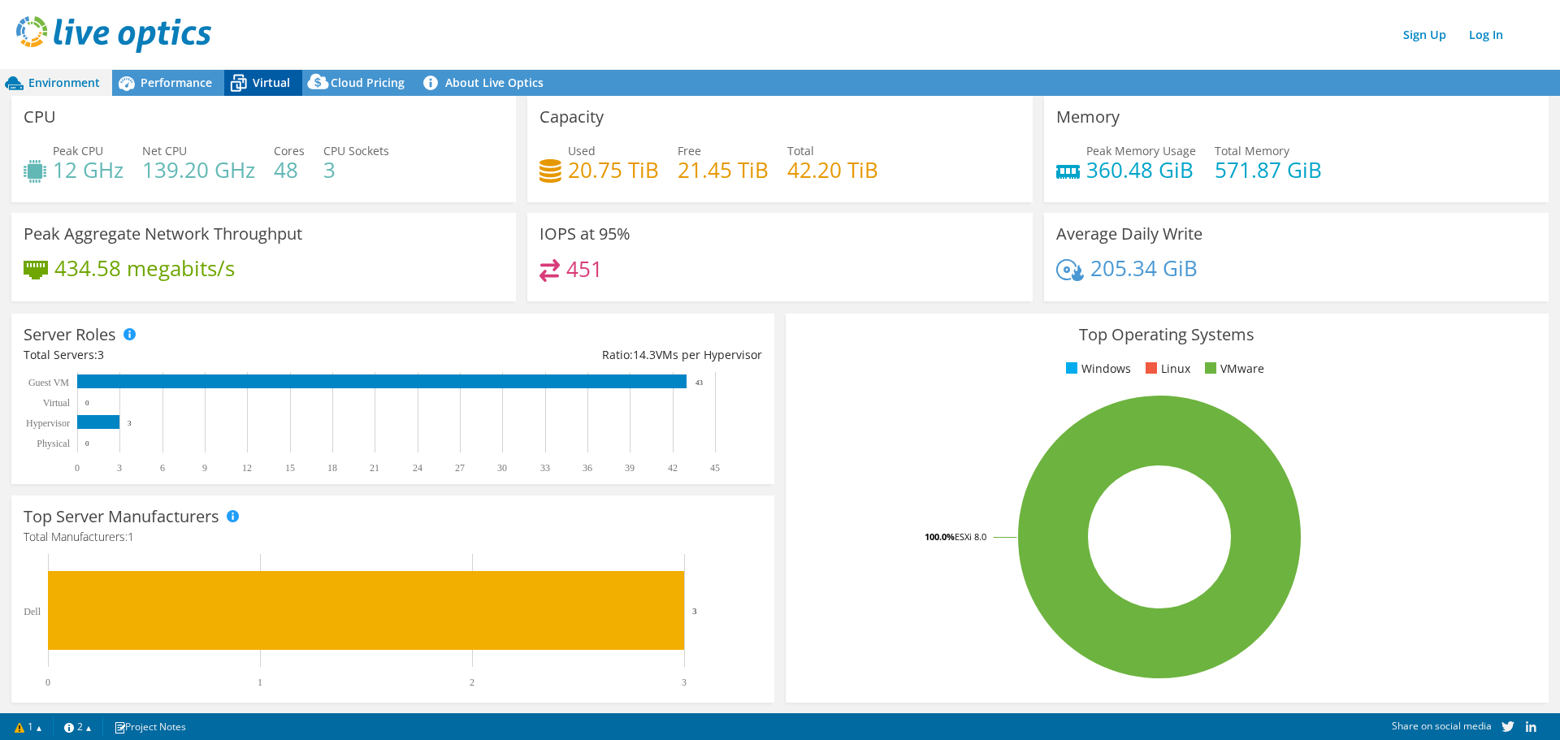
click at [233, 76] on icon at bounding box center [238, 78] width 11 height 6
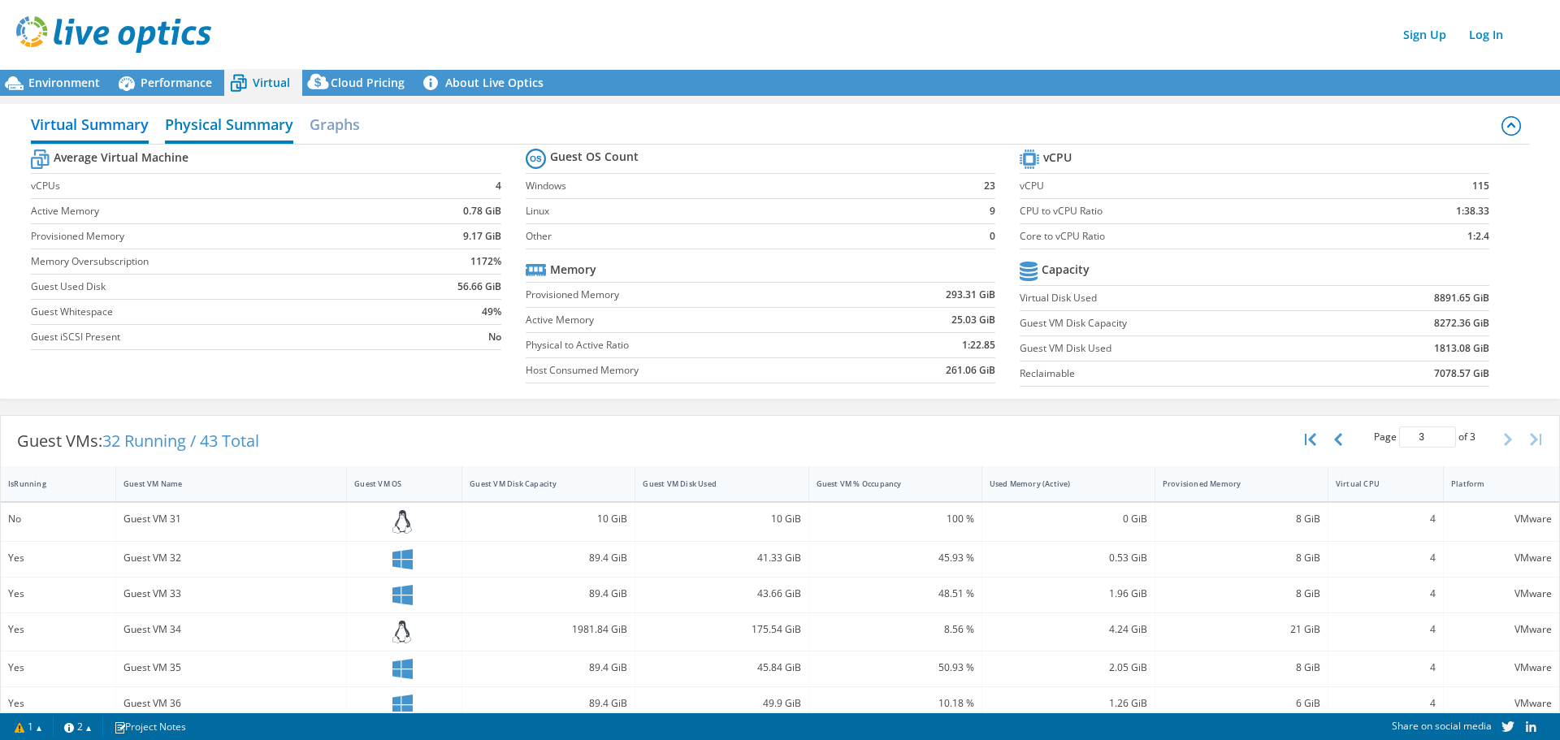
click at [228, 115] on h2 "Physical Summary" at bounding box center [229, 126] width 128 height 36
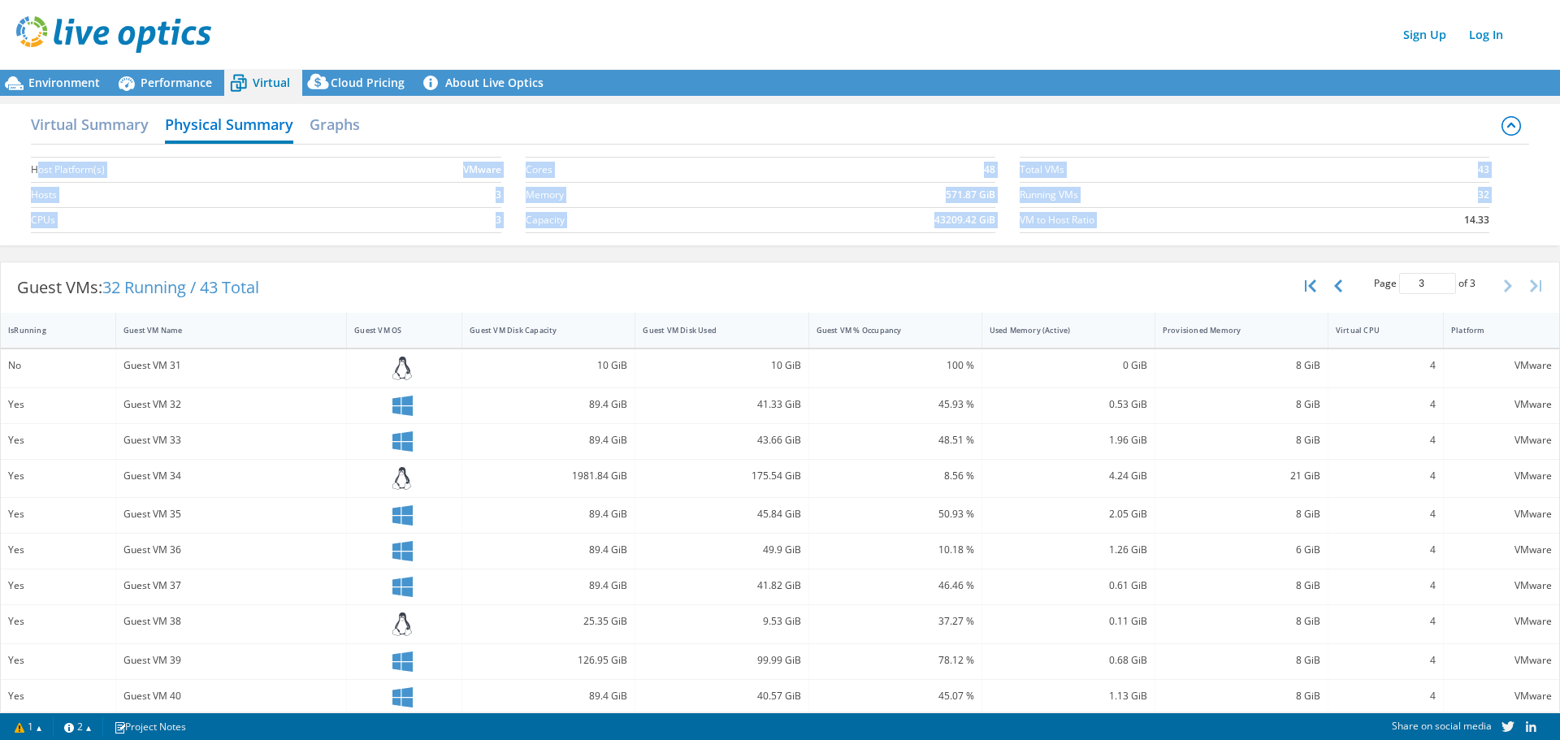
drag, startPoint x: 37, startPoint y: 171, endPoint x: 1373, endPoint y: 213, distance: 1336.6
click at [1373, 213] on div "Host Platform(s) VMware Hosts 3 CPUs 3 Cores 48 Memory 571.87 GiB Capacity 4320…" at bounding box center [780, 193] width 1498 height 97
click at [1380, 213] on td "14.33" at bounding box center [1435, 220] width 110 height 25
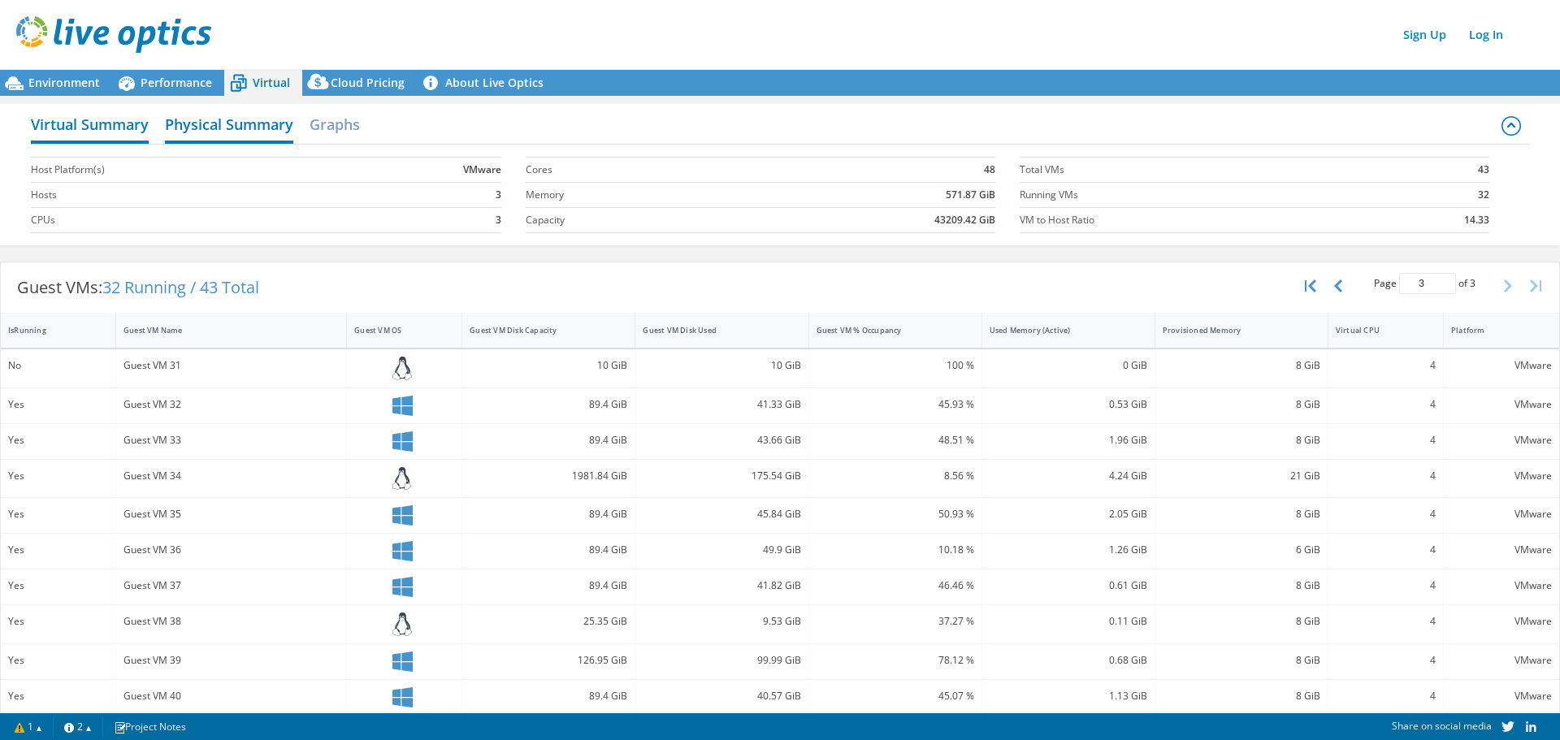
click at [75, 113] on h2 "Virtual Summary" at bounding box center [90, 126] width 118 height 36
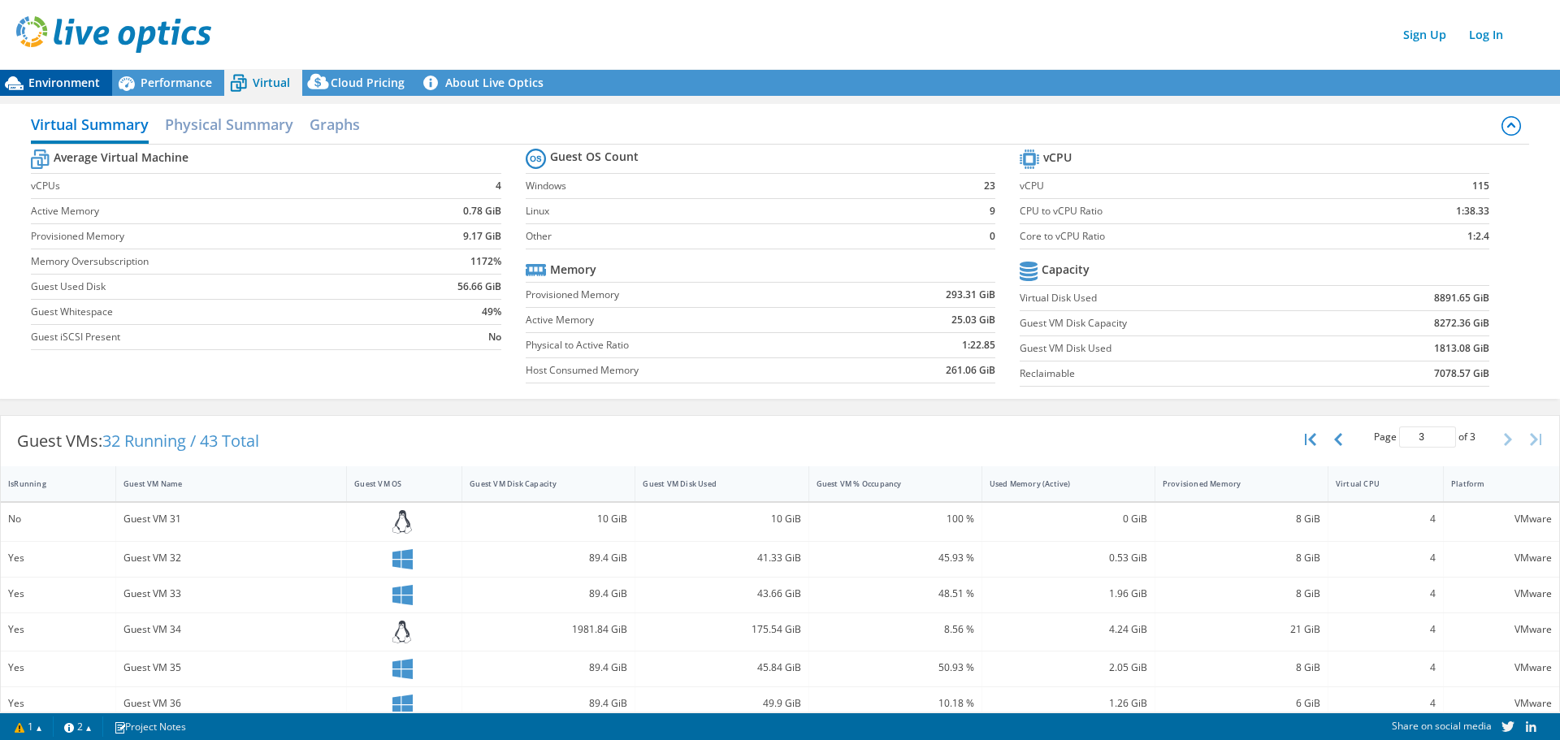
click at [100, 73] on div "Environment" at bounding box center [56, 83] width 112 height 26
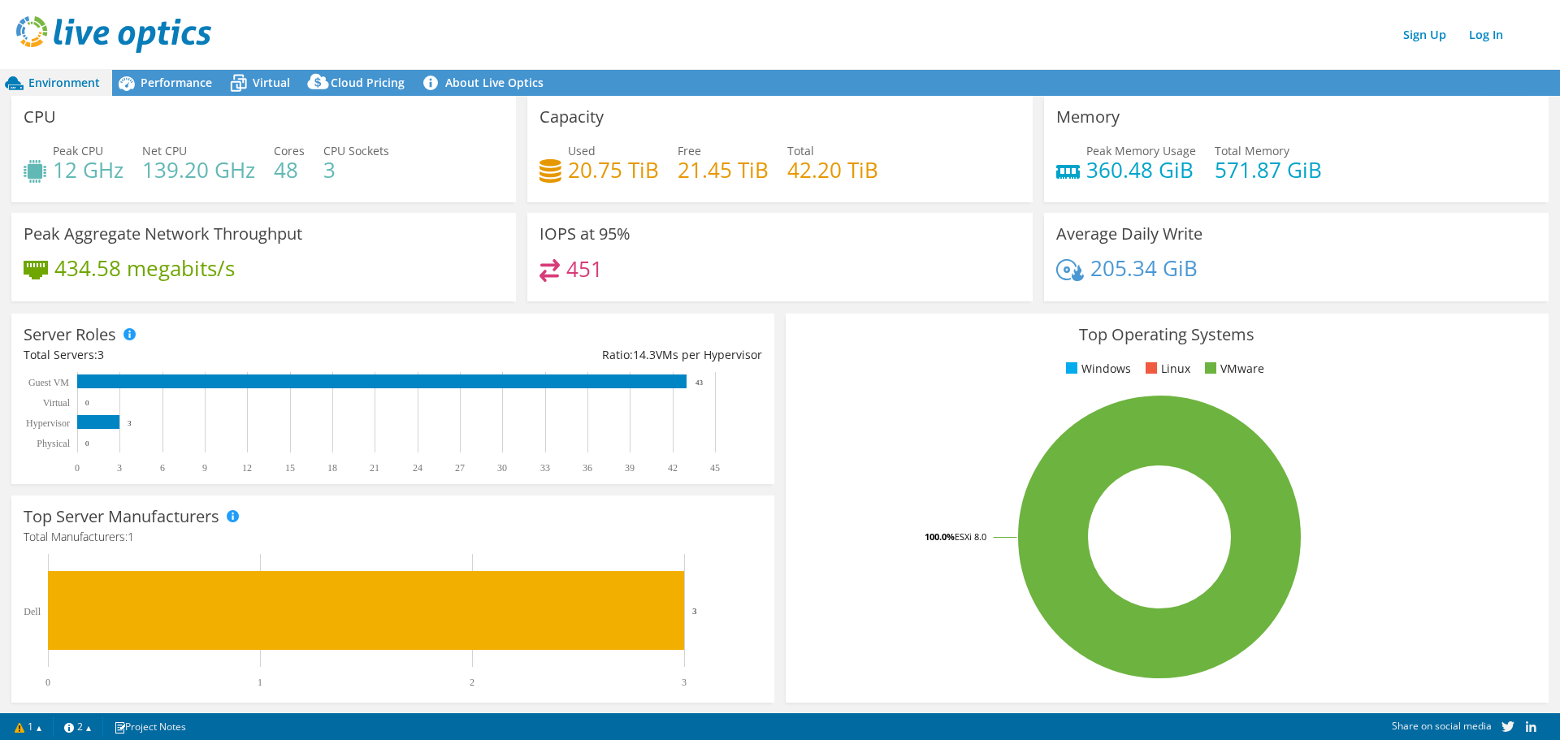
click at [628, 167] on h4 "20.75 TiB" at bounding box center [613, 170] width 91 height 18
click at [143, 78] on span "Performance" at bounding box center [177, 82] width 72 height 15
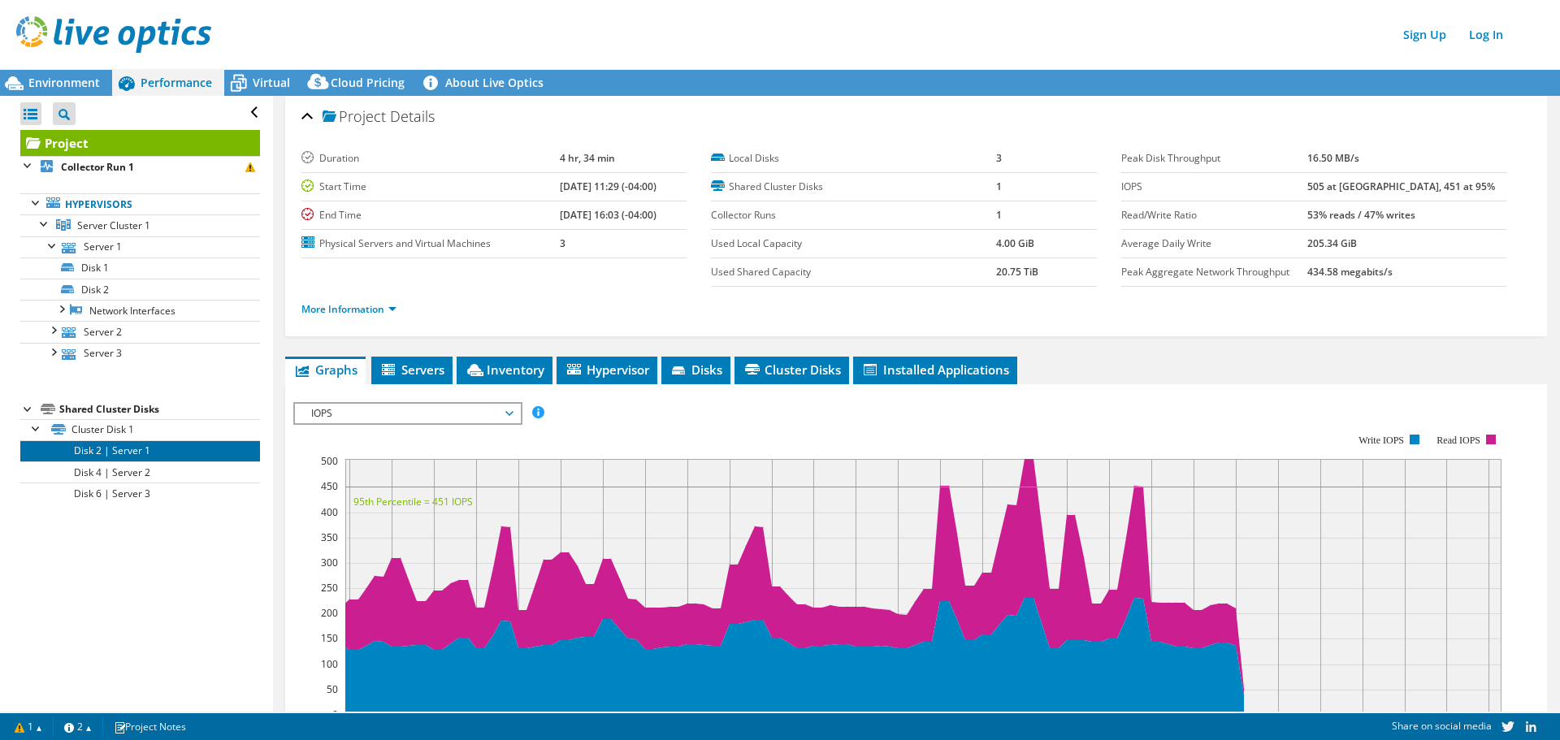
click at [102, 449] on link "Disk 2 | Server 1" at bounding box center [140, 450] width 240 height 21
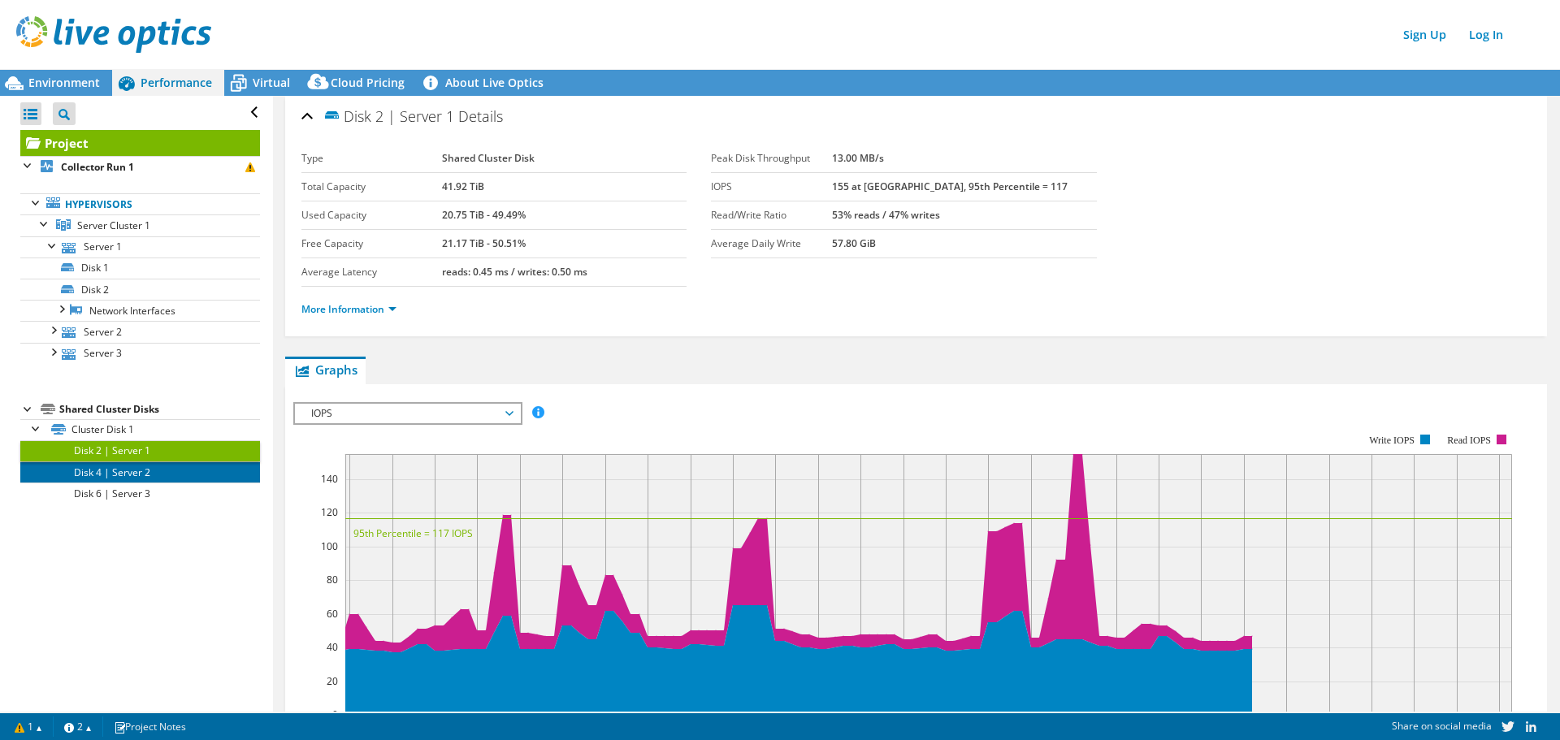
click at [137, 467] on link "Disk 4 | Server 2" at bounding box center [140, 472] width 240 height 21
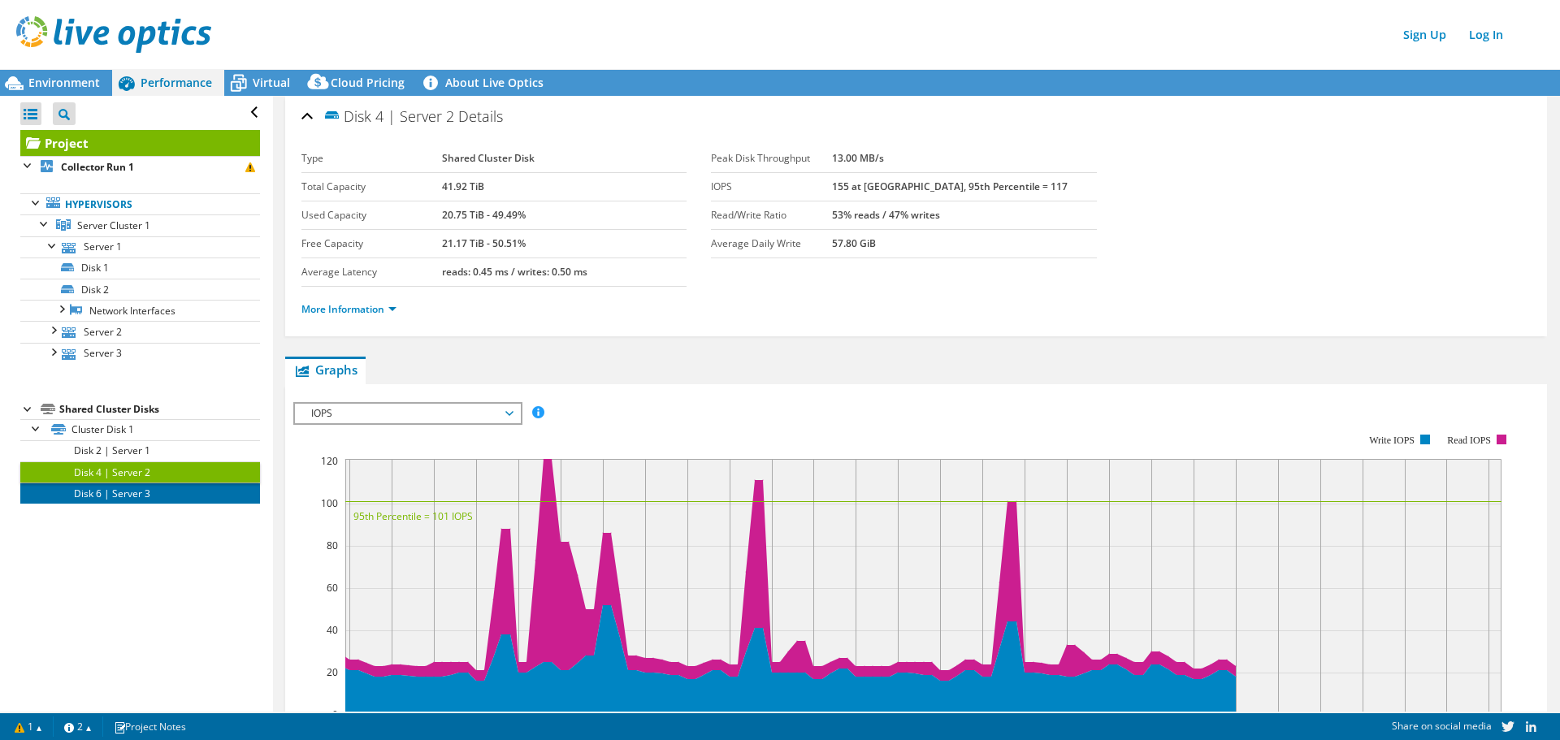
click at [134, 497] on link "Disk 6 | Server 3" at bounding box center [140, 493] width 240 height 21
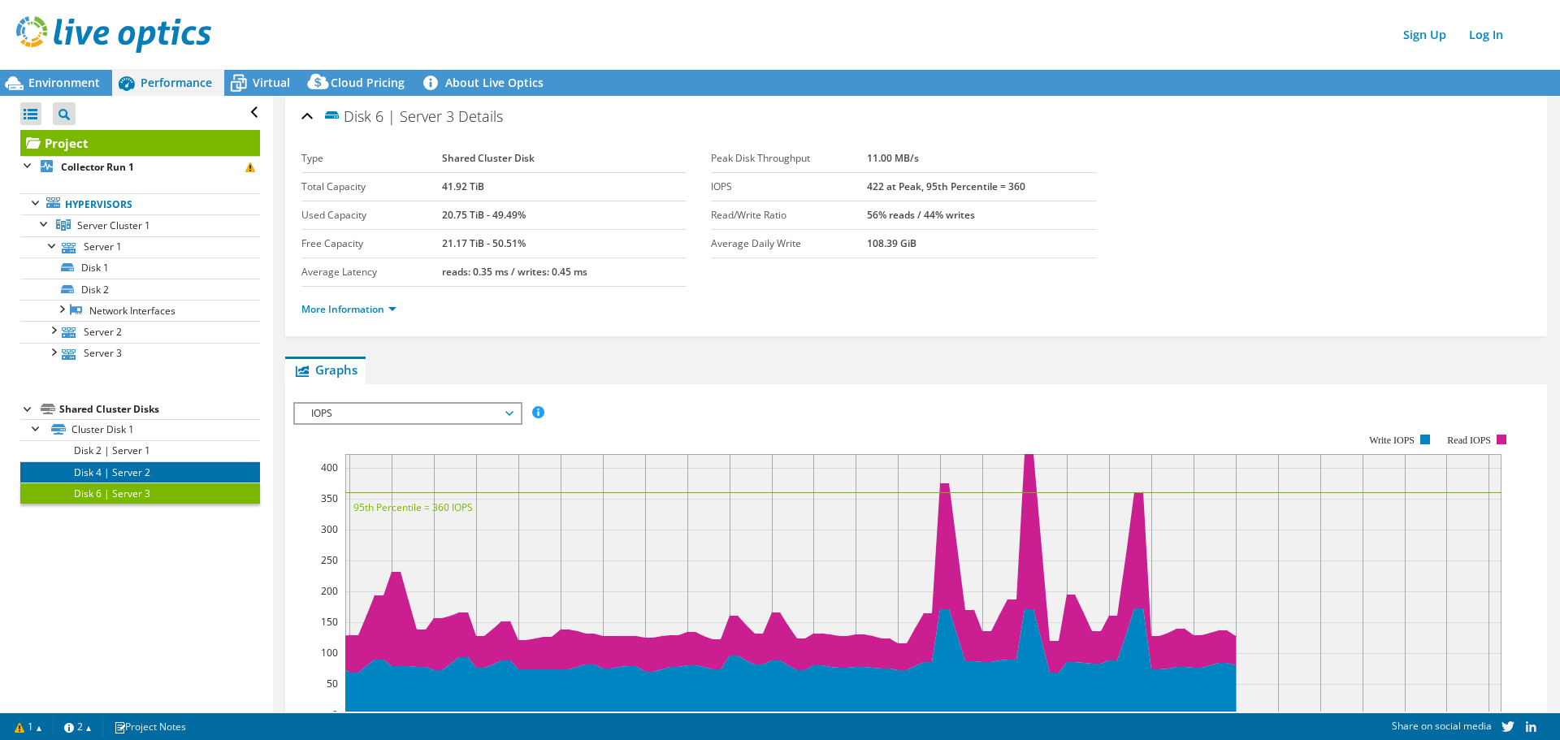
click at [136, 473] on link "Disk 4 | Server 2" at bounding box center [140, 472] width 240 height 21
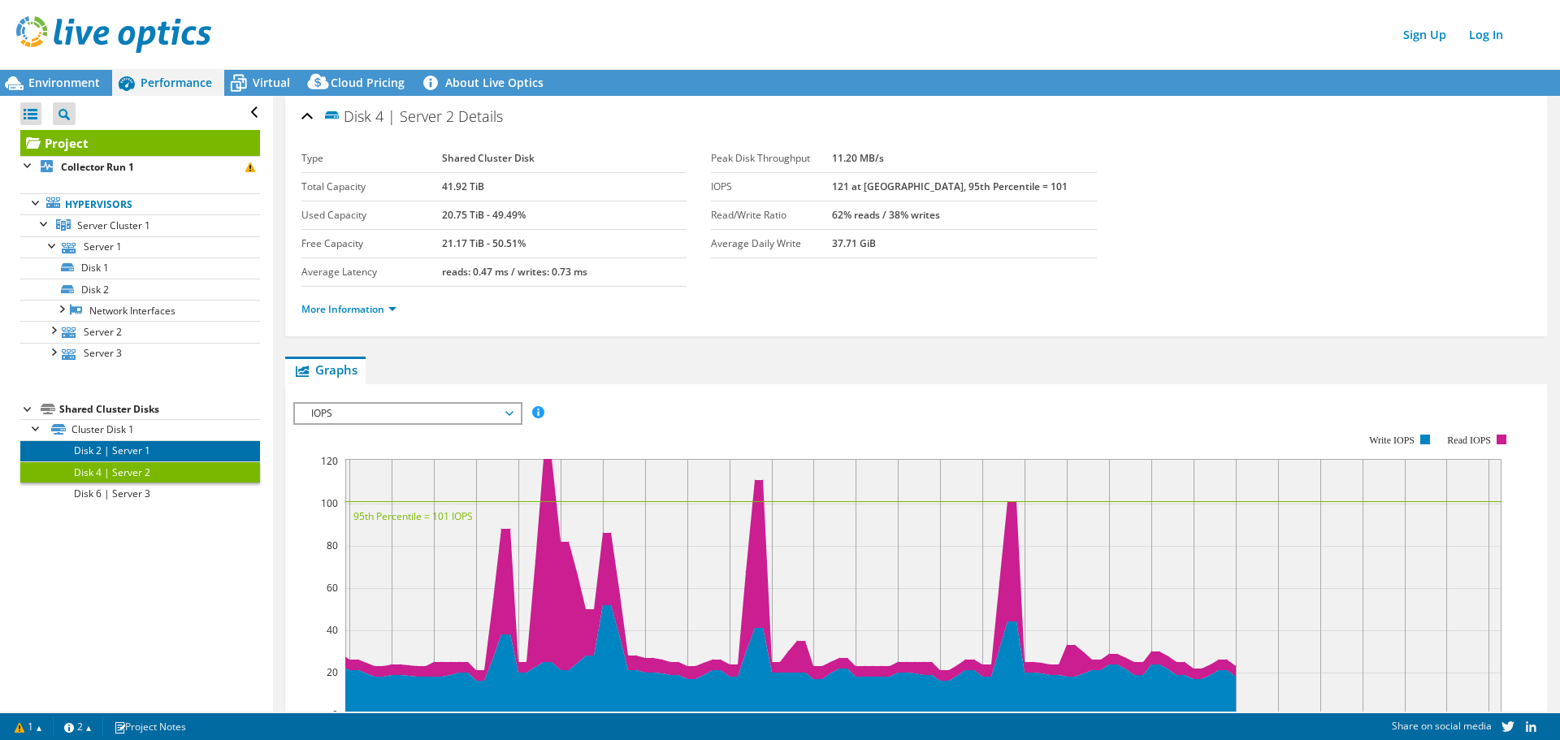
click at [136, 459] on link "Disk 2 | Server 1" at bounding box center [140, 450] width 240 height 21
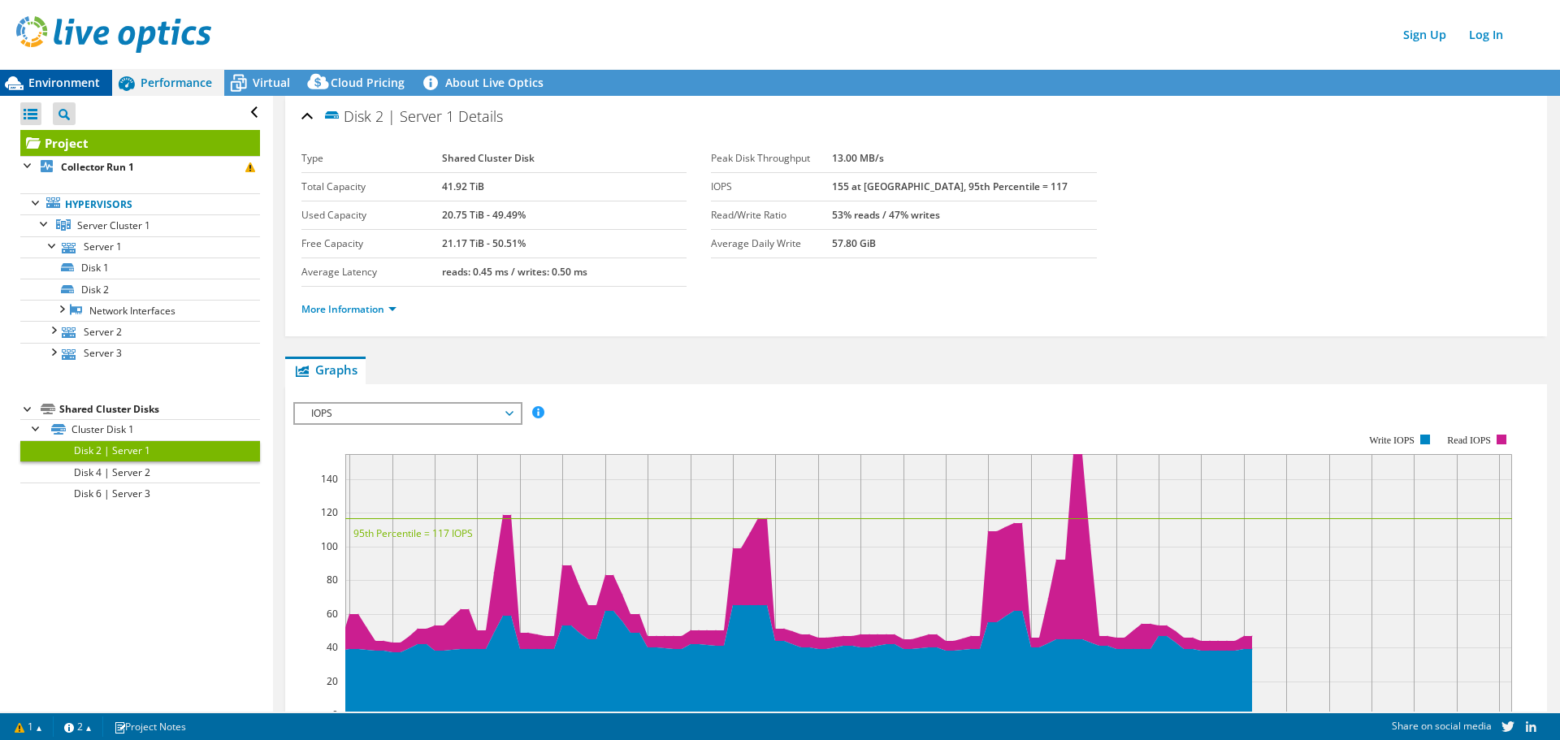
click at [58, 85] on span "Environment" at bounding box center [64, 82] width 72 height 15
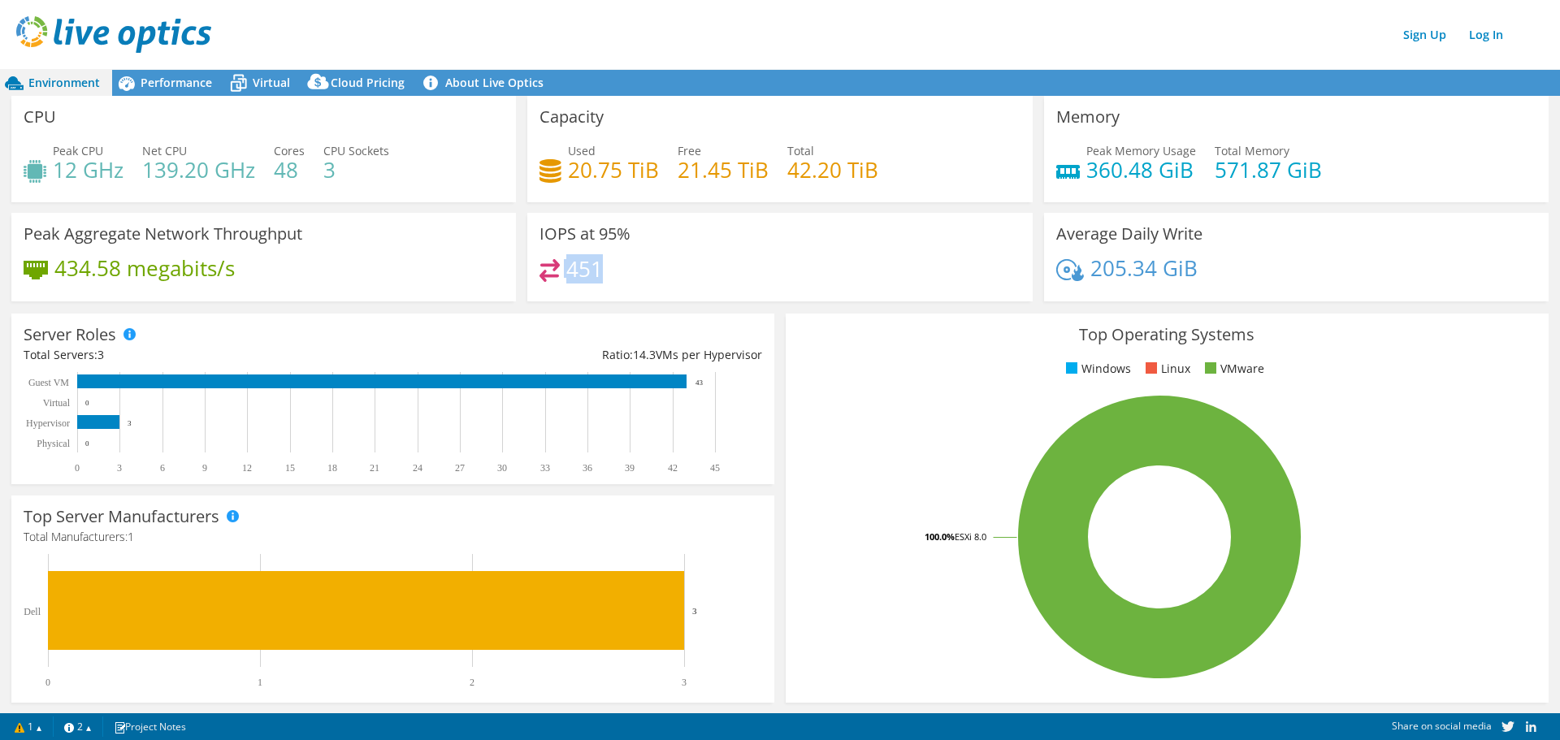
drag, startPoint x: 598, startPoint y: 271, endPoint x: 550, endPoint y: 242, distance: 55.7
click at [550, 243] on div "IOPS at 95% 451" at bounding box center [779, 257] width 505 height 89
click at [544, 238] on h3 "IOPS at 95%" at bounding box center [585, 234] width 91 height 18
